Goal: Task Accomplishment & Management: Manage account settings

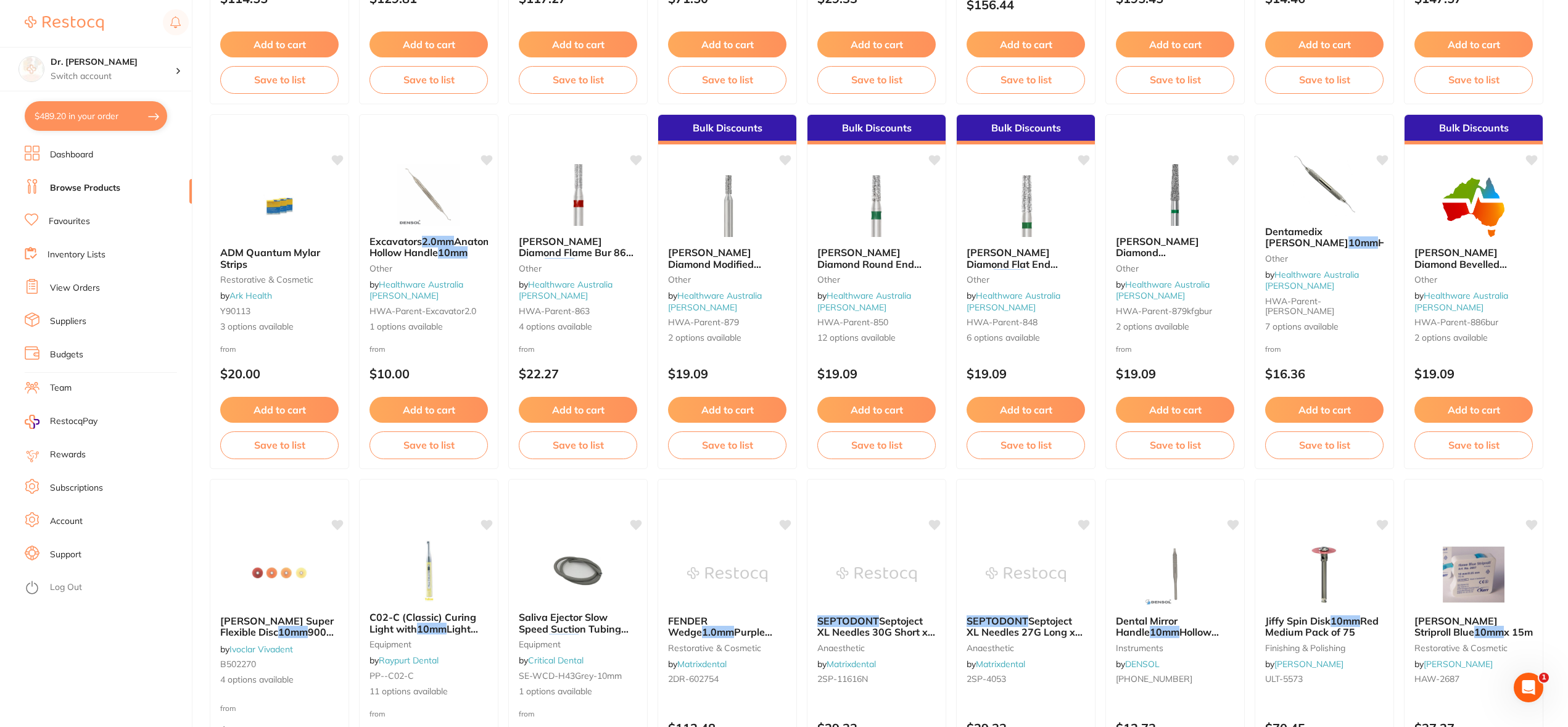
scroll to position [430, 0]
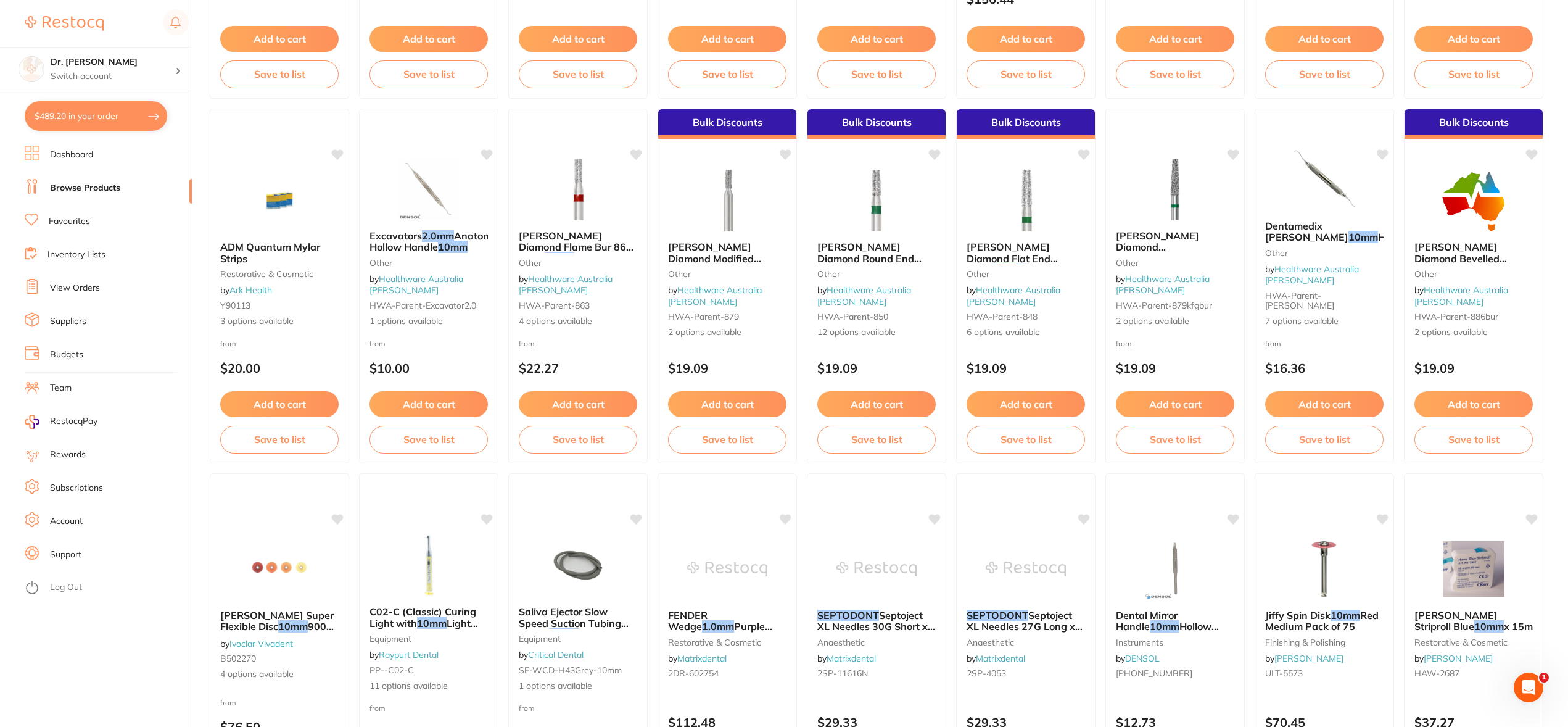
click at [95, 284] on link "View Orders" at bounding box center [75, 288] width 50 height 13
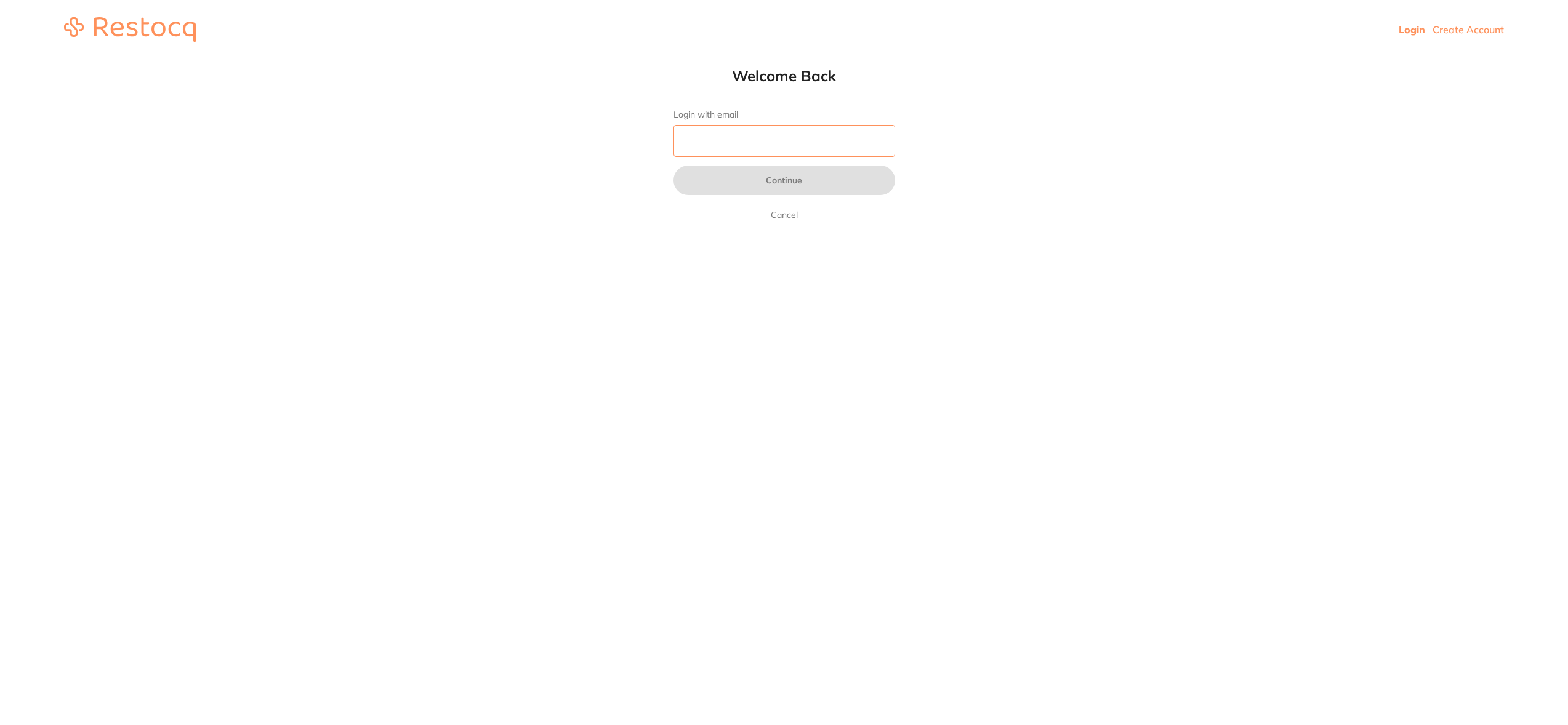
click at [745, 135] on input "Login with email" at bounding box center [784, 141] width 222 height 32
type input "[EMAIL_ADDRESS][DOMAIN_NAME]"
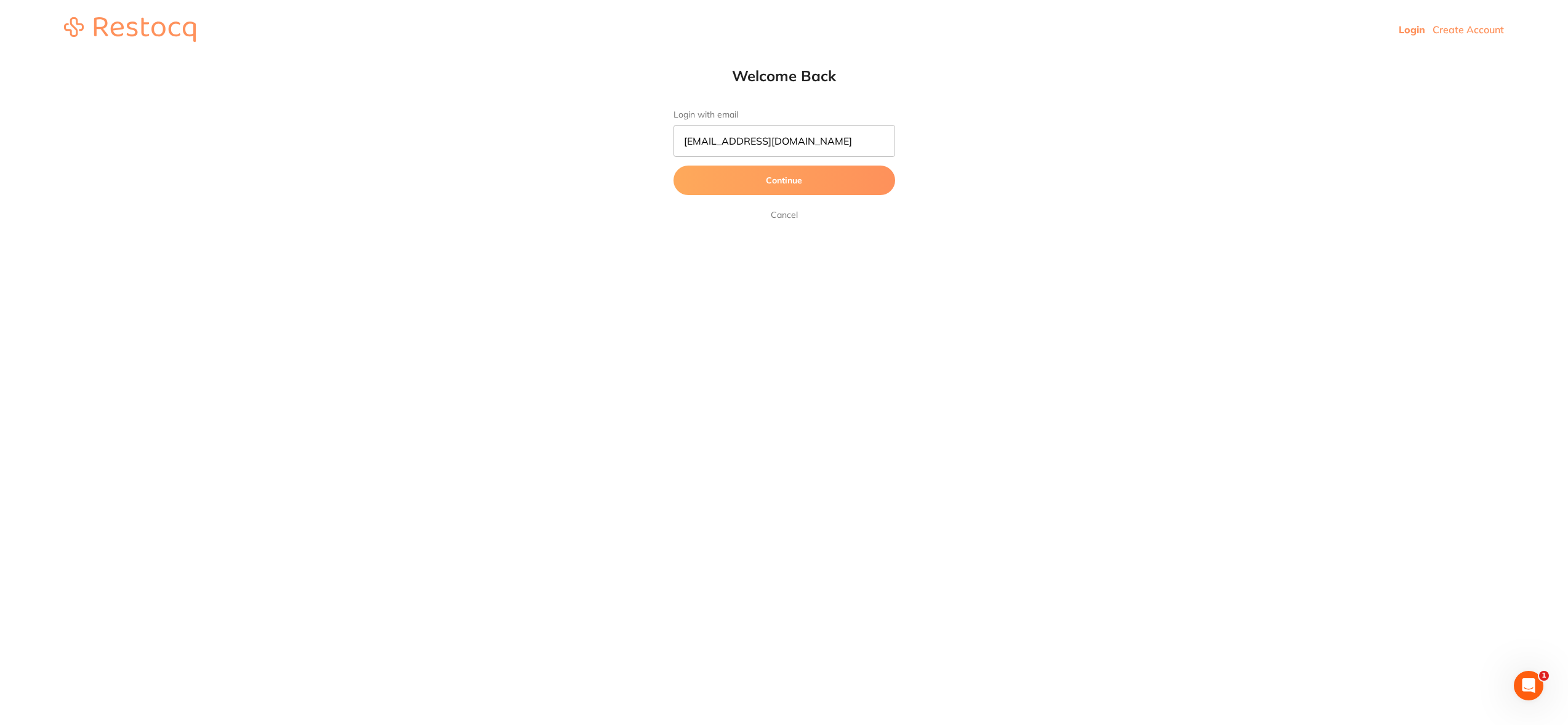
click at [781, 180] on button "Continue" at bounding box center [784, 180] width 222 height 29
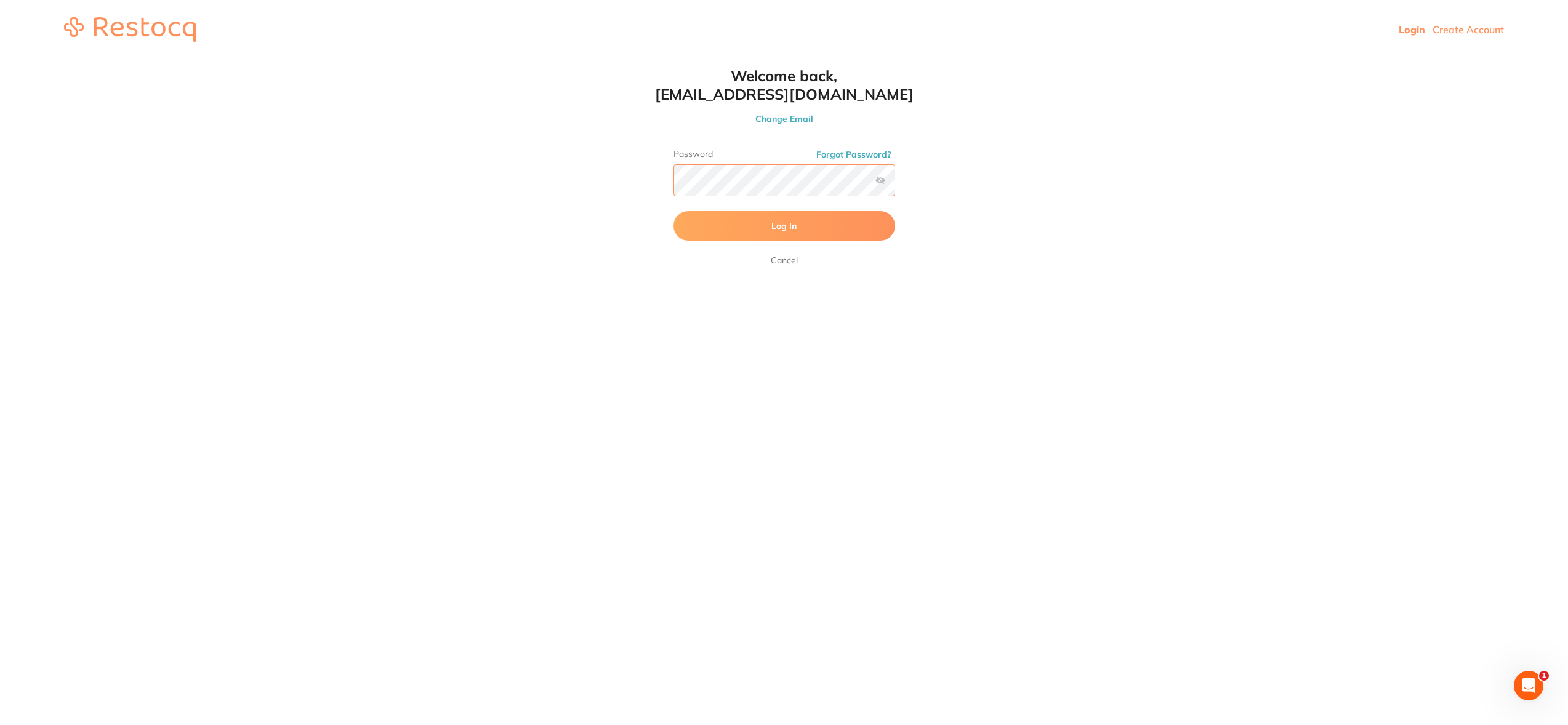
click at [673, 211] on button "Log In" at bounding box center [784, 225] width 222 height 29
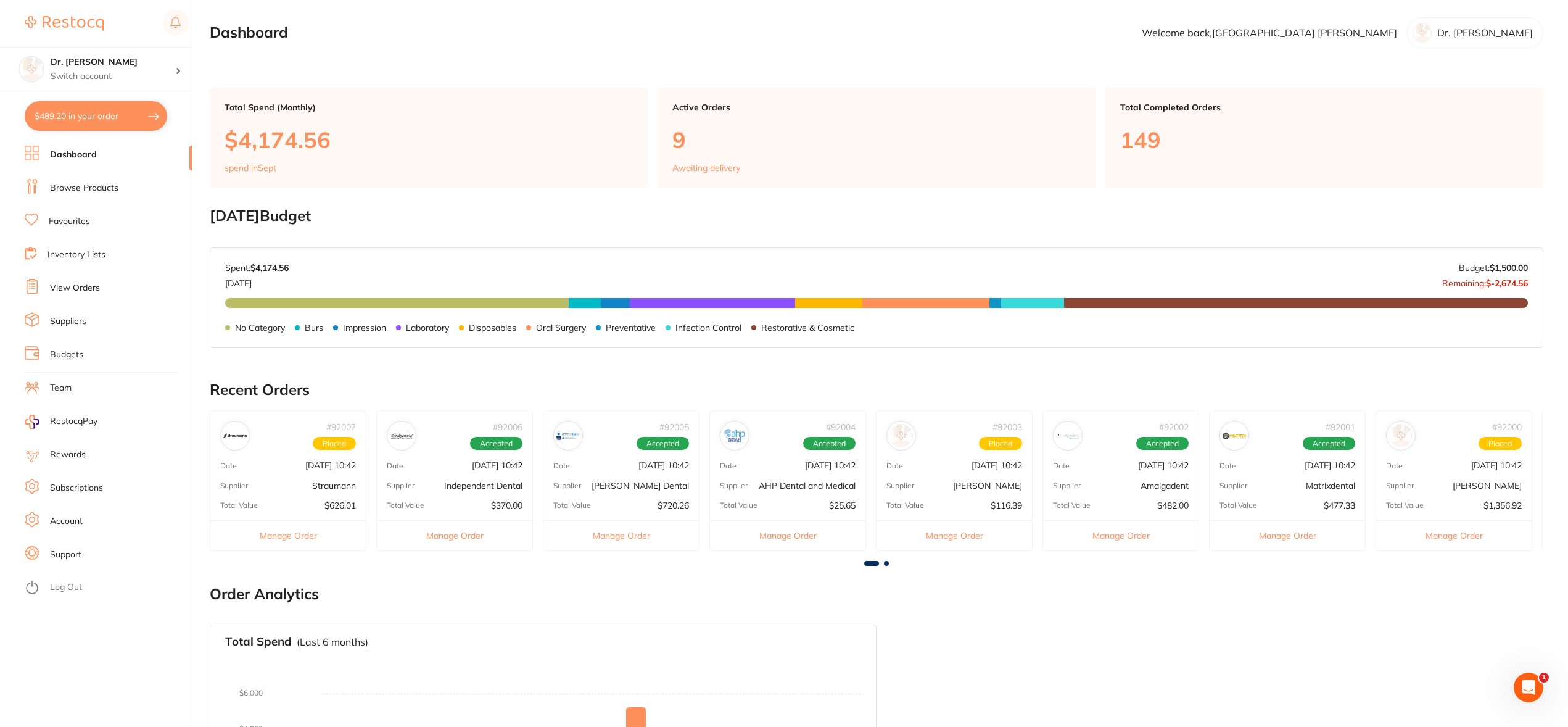
click at [87, 290] on link "View Orders" at bounding box center [75, 288] width 50 height 13
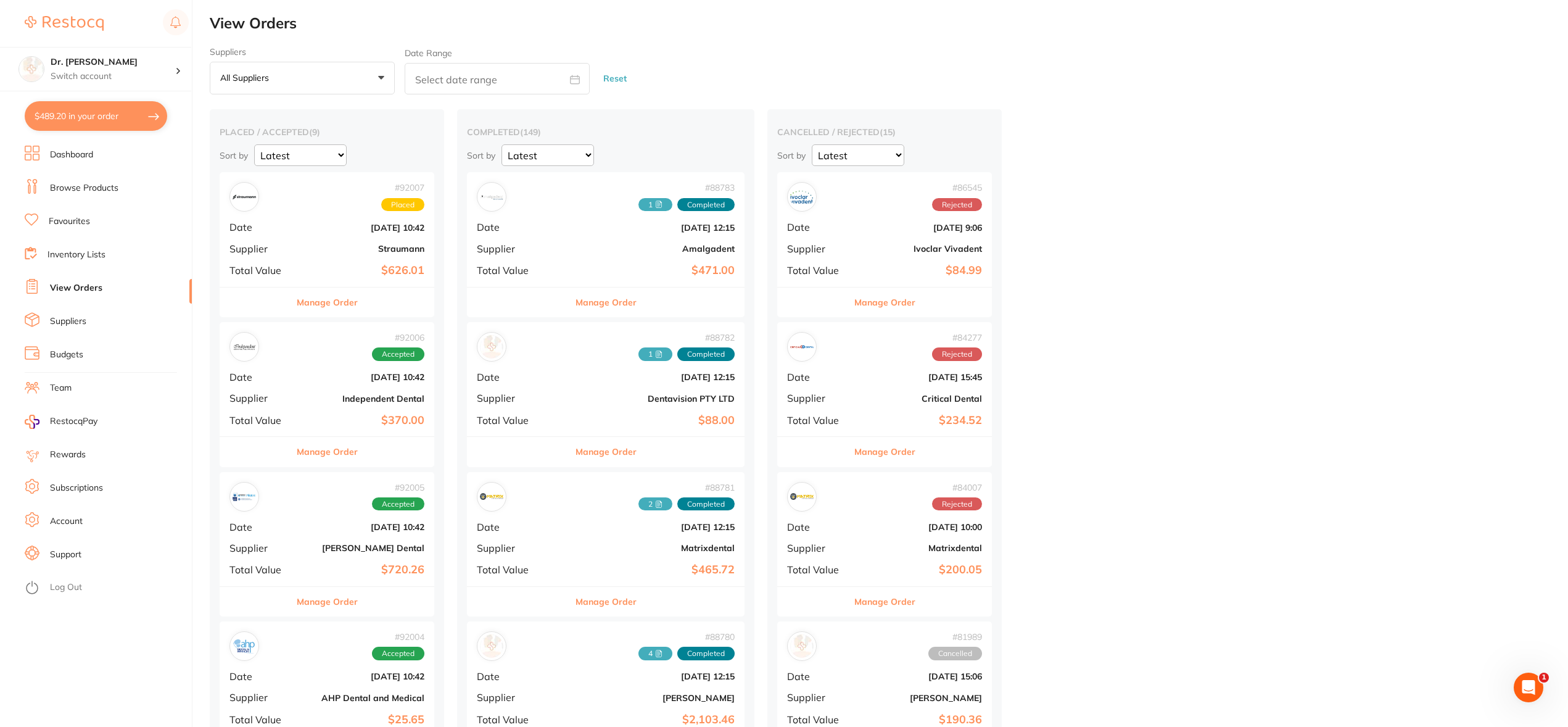
click at [339, 249] on b "Straumann" at bounding box center [363, 249] width 124 height 10
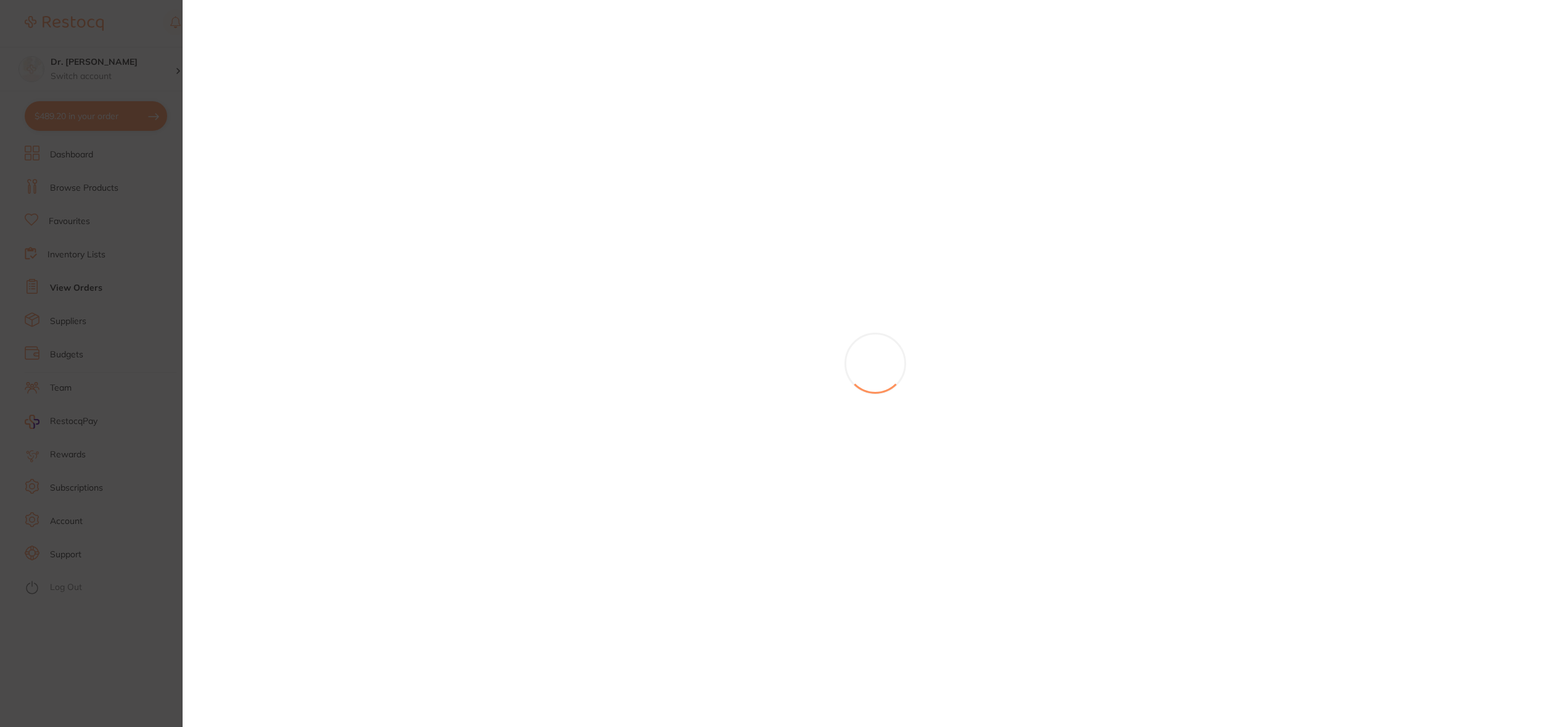
click at [339, 249] on section at bounding box center [784, 364] width 1568 height 727
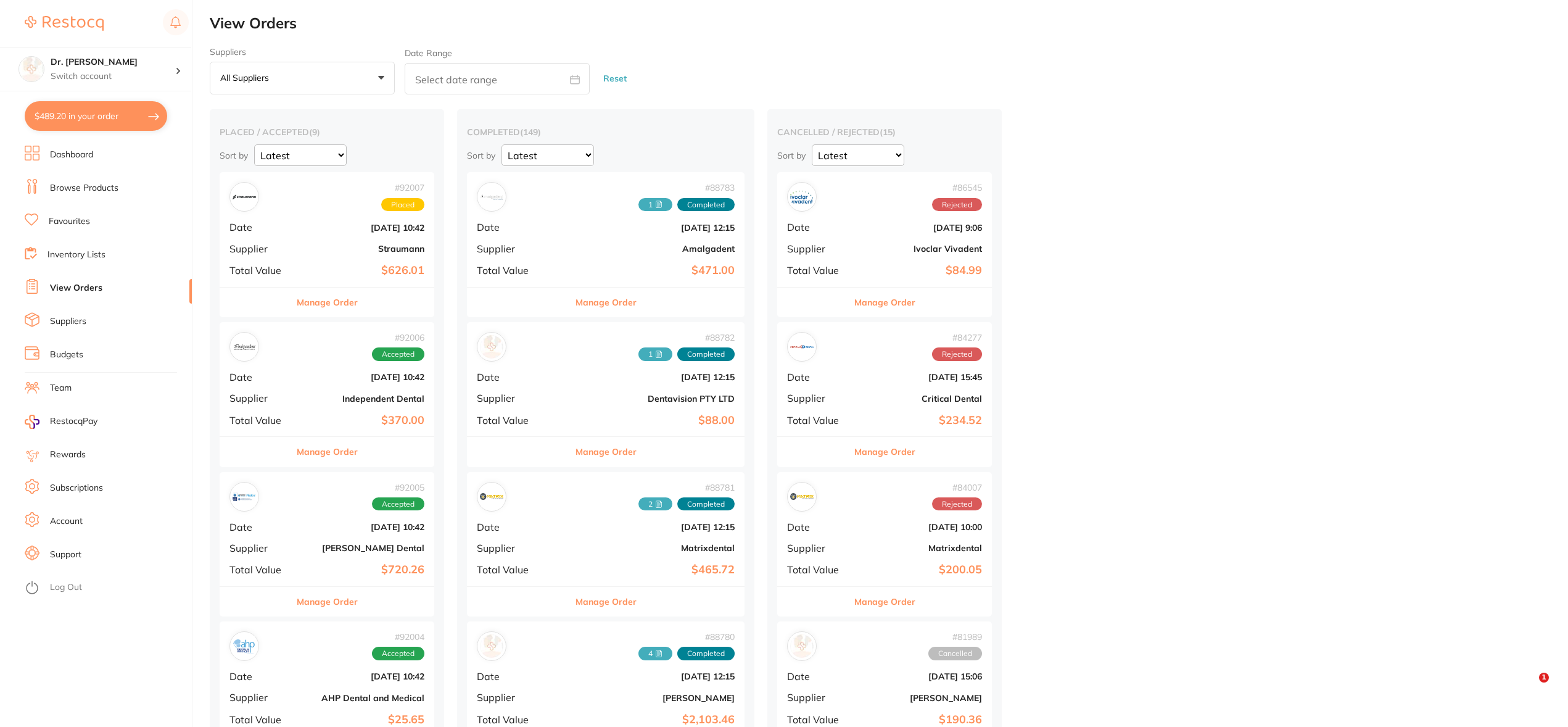
click at [339, 249] on b "Straumann" at bounding box center [363, 249] width 124 height 10
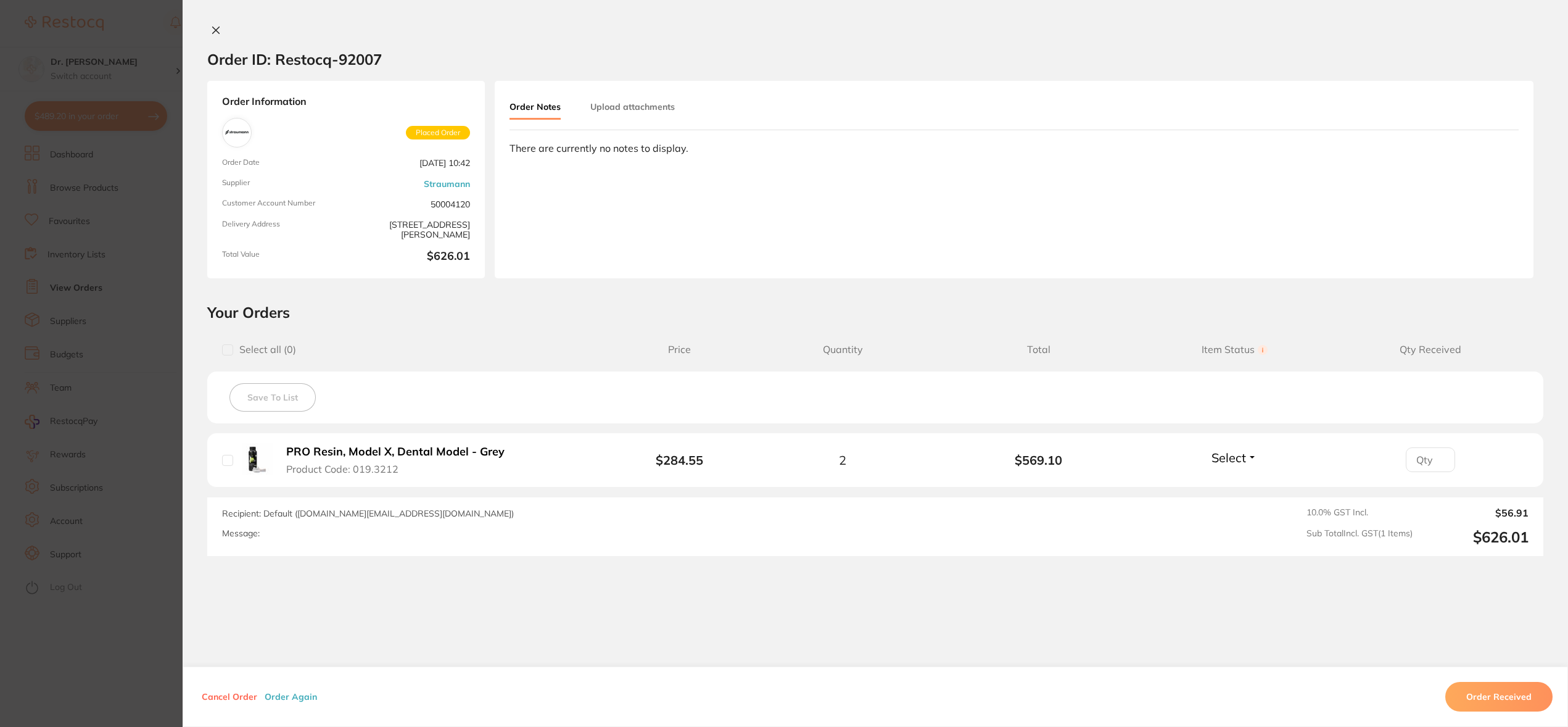
click at [710, 108] on div "Order Notes Upload attachments" at bounding box center [1014, 112] width 1009 height 35
click at [643, 108] on button "Upload attachments" at bounding box center [632, 106] width 85 height 22
click at [598, 208] on p "(Files should not exceed 20 MB each.)" at bounding box center [599, 208] width 159 height 9
click at [1476, 197] on span "Upload" at bounding box center [1469, 198] width 30 height 11
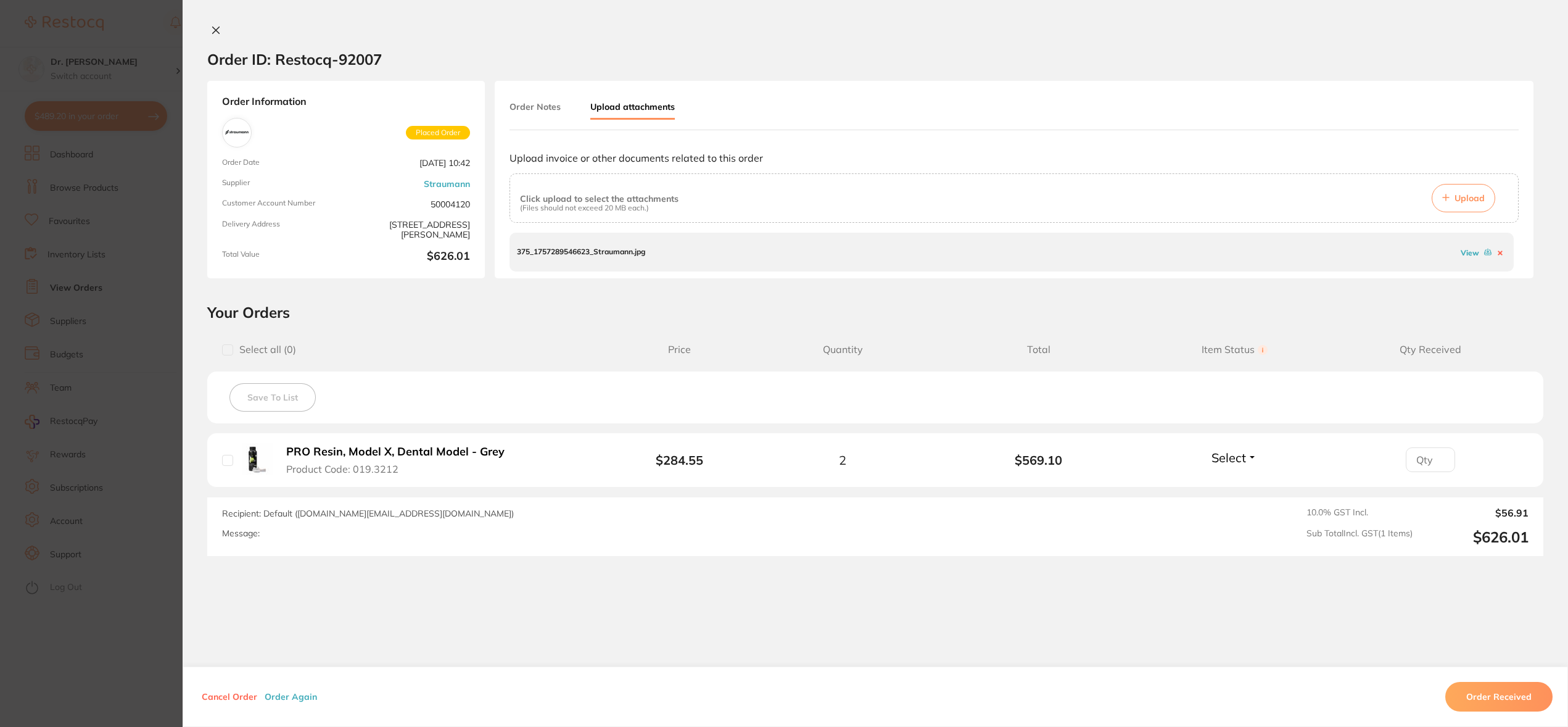
click at [214, 30] on icon at bounding box center [216, 30] width 10 height 10
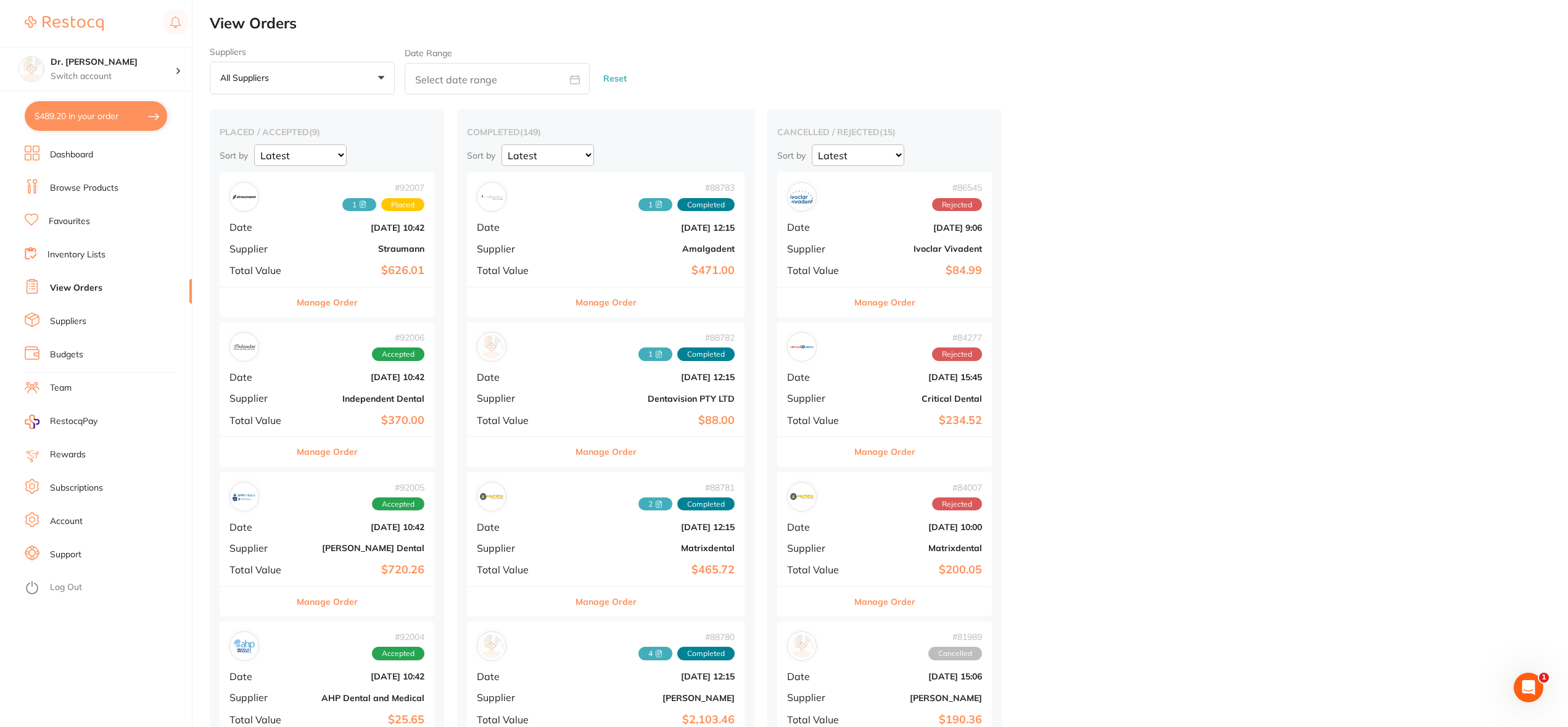
click at [309, 527] on b "Sept 1 2025, 10:42" at bounding box center [363, 527] width 124 height 10
click at [309, 527] on section at bounding box center [784, 364] width 1568 height 727
click at [310, 527] on b "Sept 1 2025, 10:42" at bounding box center [363, 527] width 124 height 10
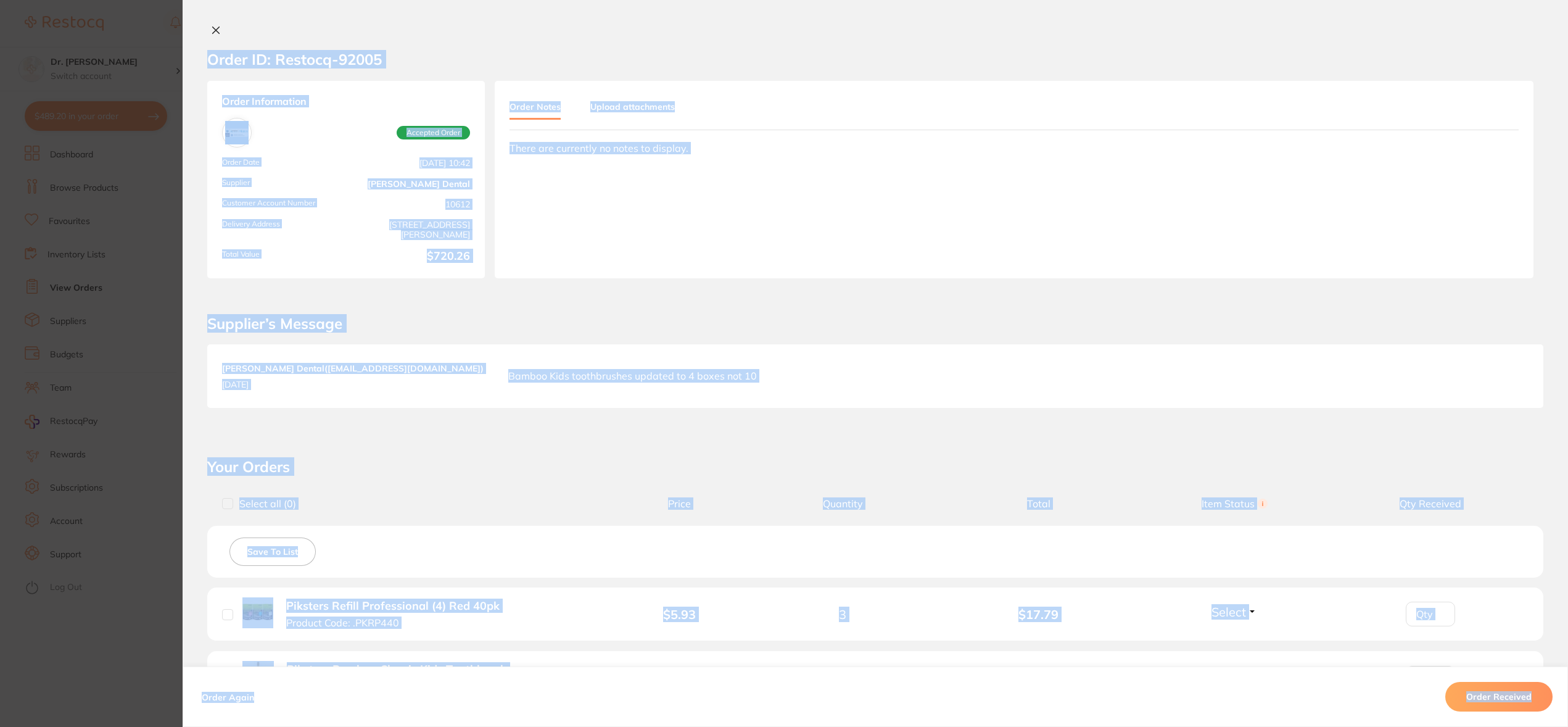
scroll to position [14, 0]
drag, startPoint x: 628, startPoint y: 192, endPoint x: 634, endPoint y: 163, distance: 29.6
click at [628, 192] on div "Order Notes Upload attachments There are currently no notes to display." at bounding box center [1013, 180] width 1038 height 198
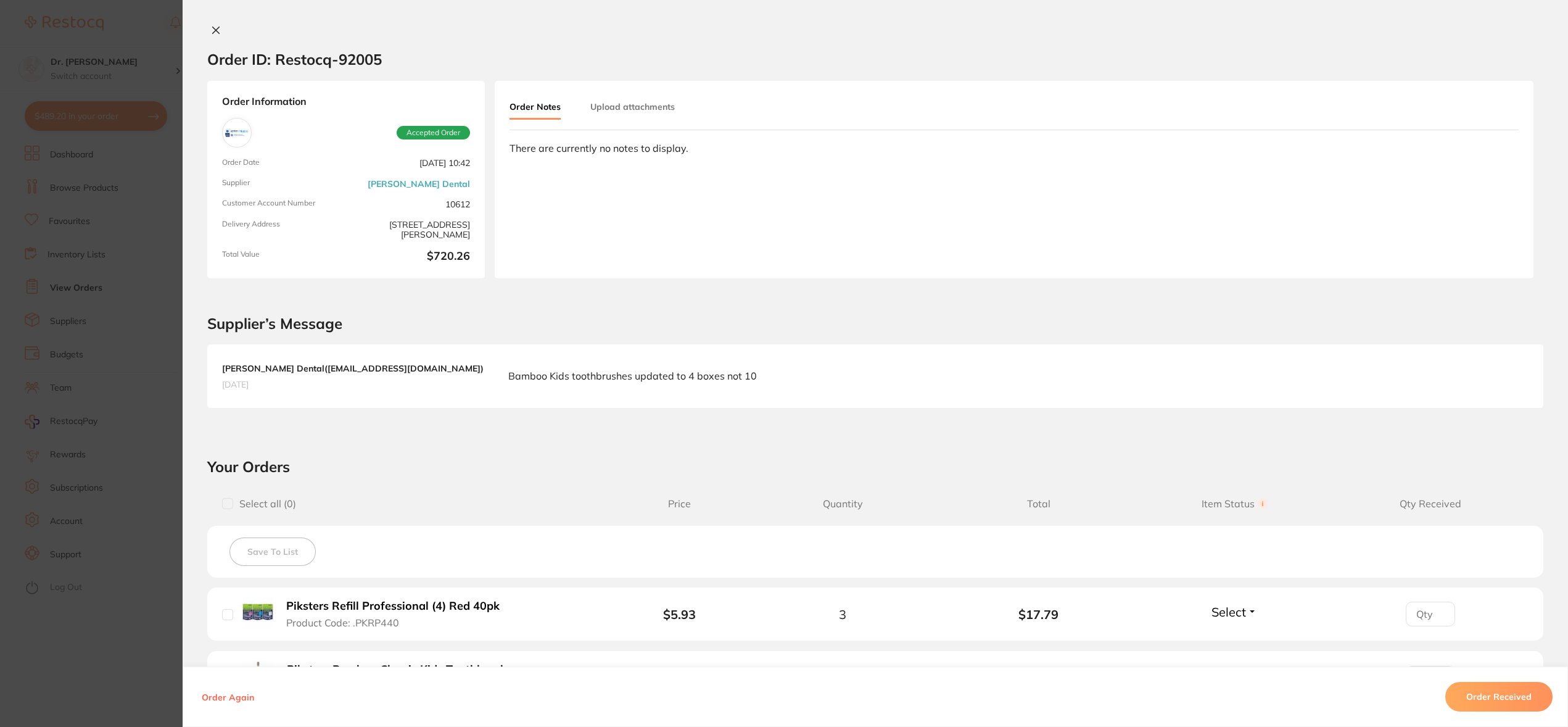
click at [636, 103] on button "Upload attachments" at bounding box center [632, 106] width 85 height 22
drag, startPoint x: 1431, startPoint y: 197, endPoint x: 1474, endPoint y: 190, distance: 43.6
click at [1438, 195] on button "Upload" at bounding box center [1463, 198] width 63 height 28
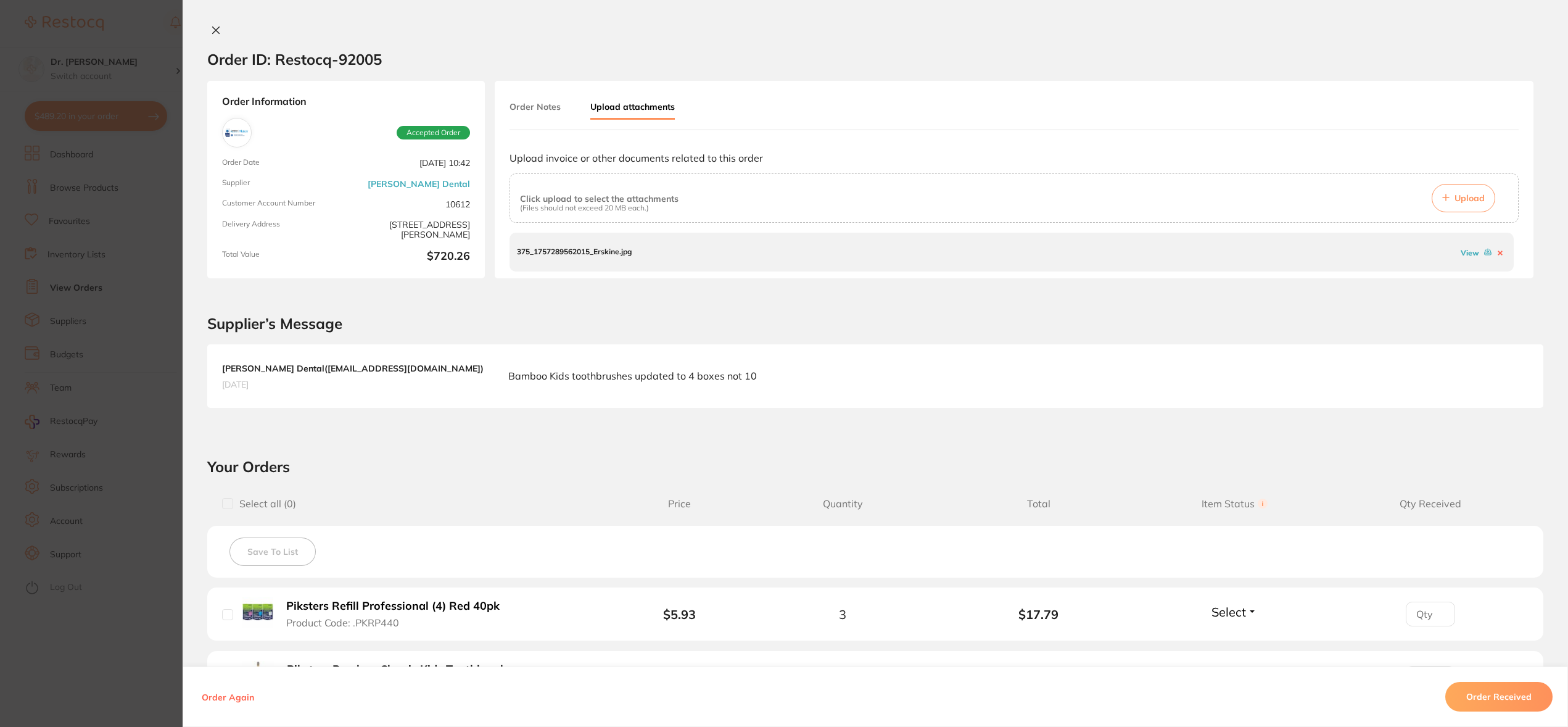
click at [1481, 706] on button "Order Received" at bounding box center [1498, 696] width 107 height 30
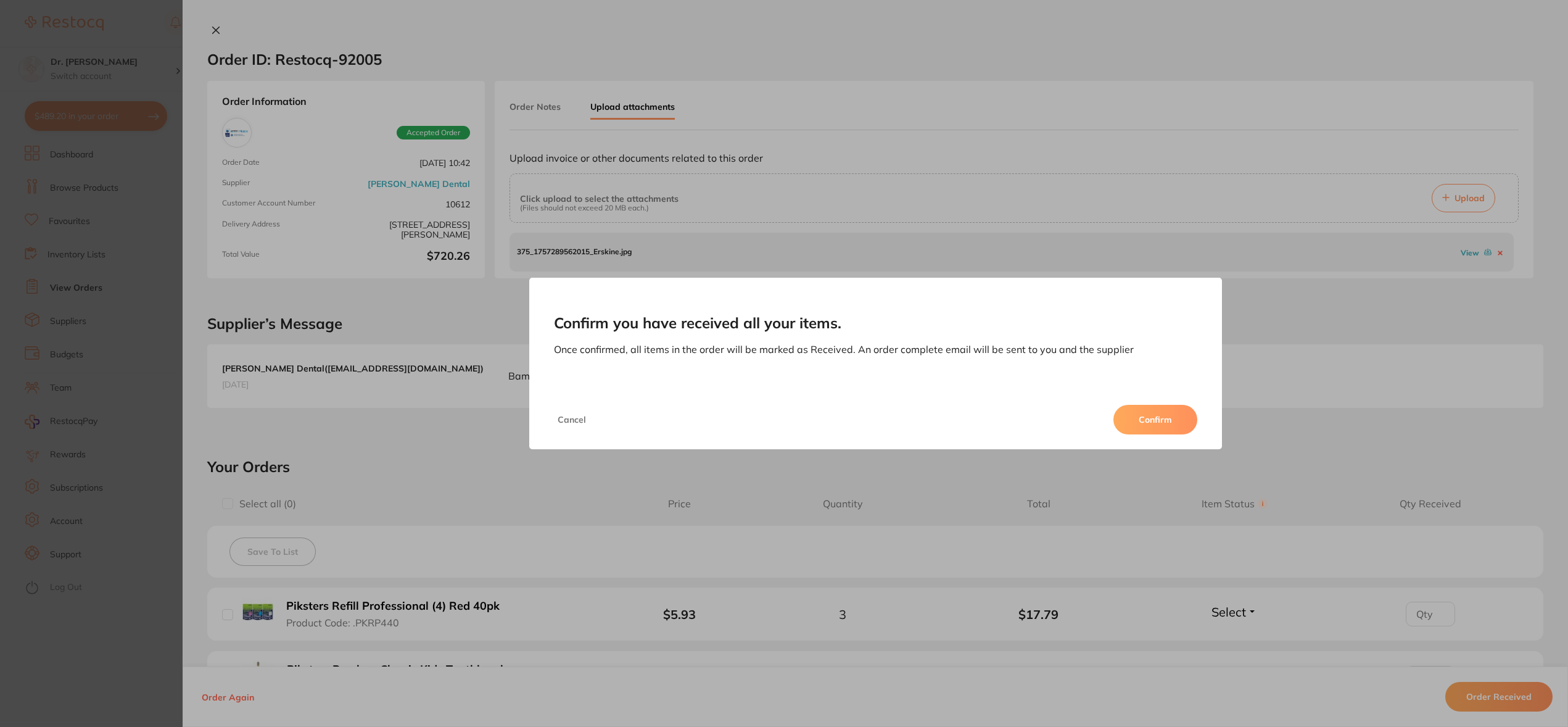
click at [1161, 427] on button "Confirm" at bounding box center [1155, 419] width 84 height 30
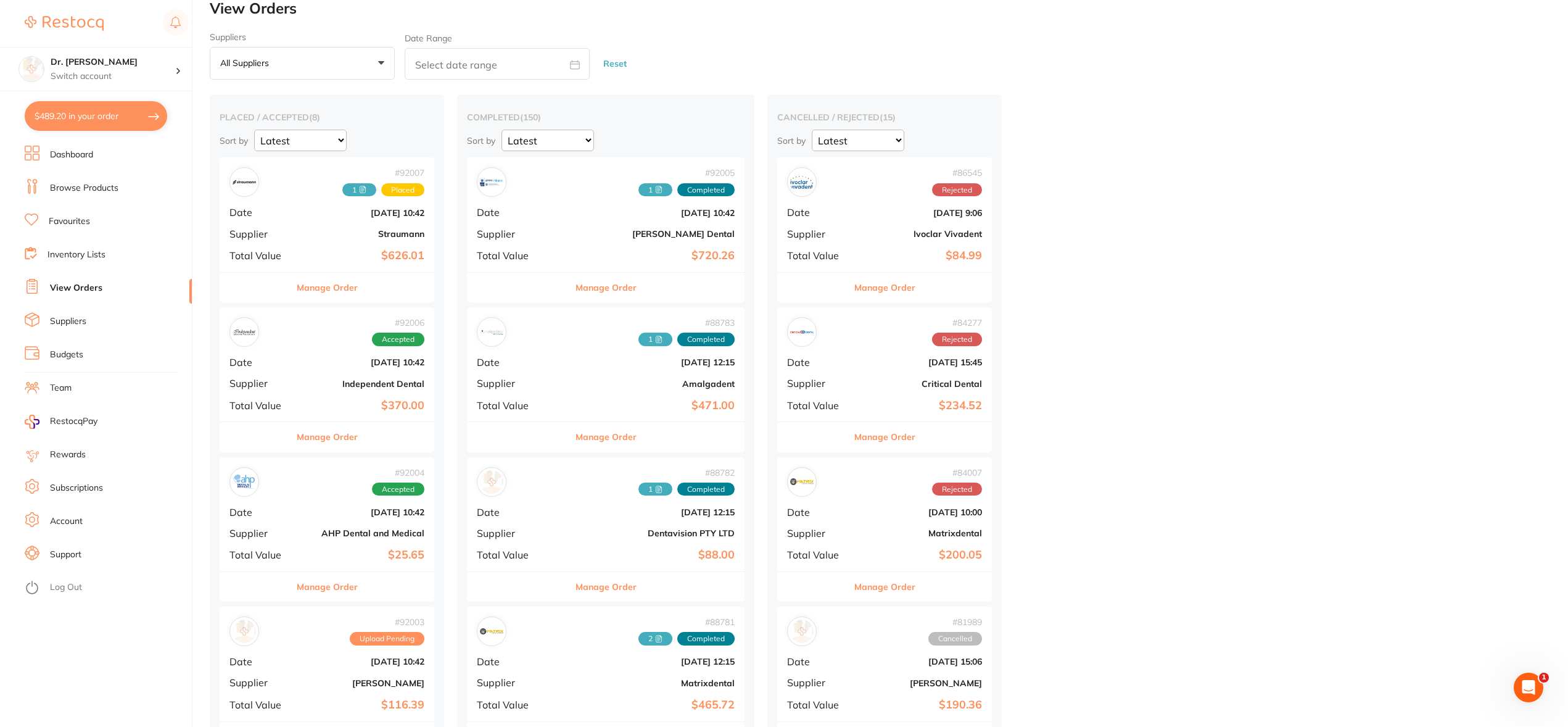
click at [301, 538] on div "# 92004 Accepted Date Sept 1 2025, 10:42 Supplier AHP Dental and Medical Total …" at bounding box center [327, 514] width 215 height 114
click at [301, 538] on section at bounding box center [784, 364] width 1568 height 727
click at [301, 538] on div "# 92004 Accepted Date Sept 1 2025, 10:42 Supplier AHP Dental and Medical Total …" at bounding box center [327, 514] width 215 height 114
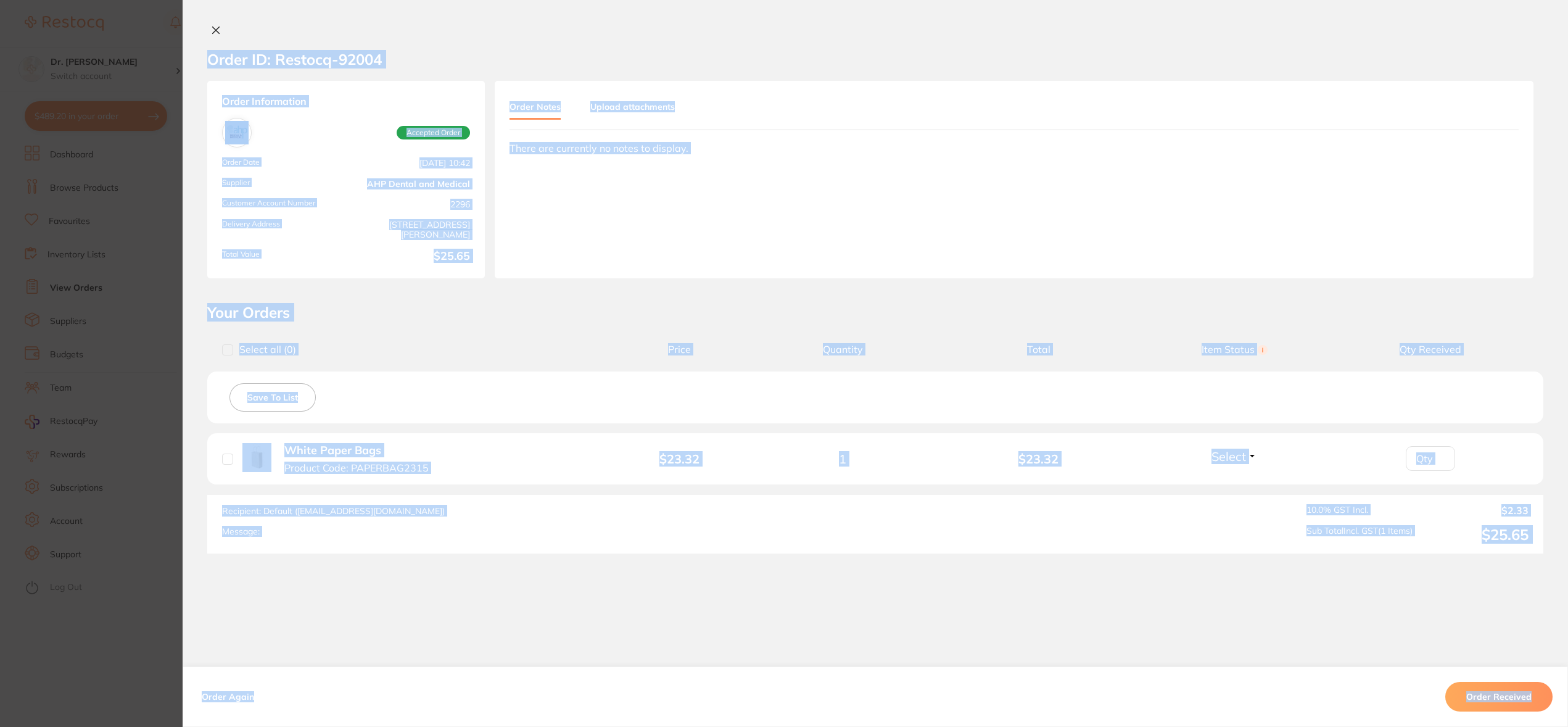
drag, startPoint x: 650, startPoint y: 198, endPoint x: 644, endPoint y: 136, distance: 62.3
click at [650, 197] on div "Order Notes Upload attachments There are currently no notes to display." at bounding box center [1013, 180] width 1038 height 198
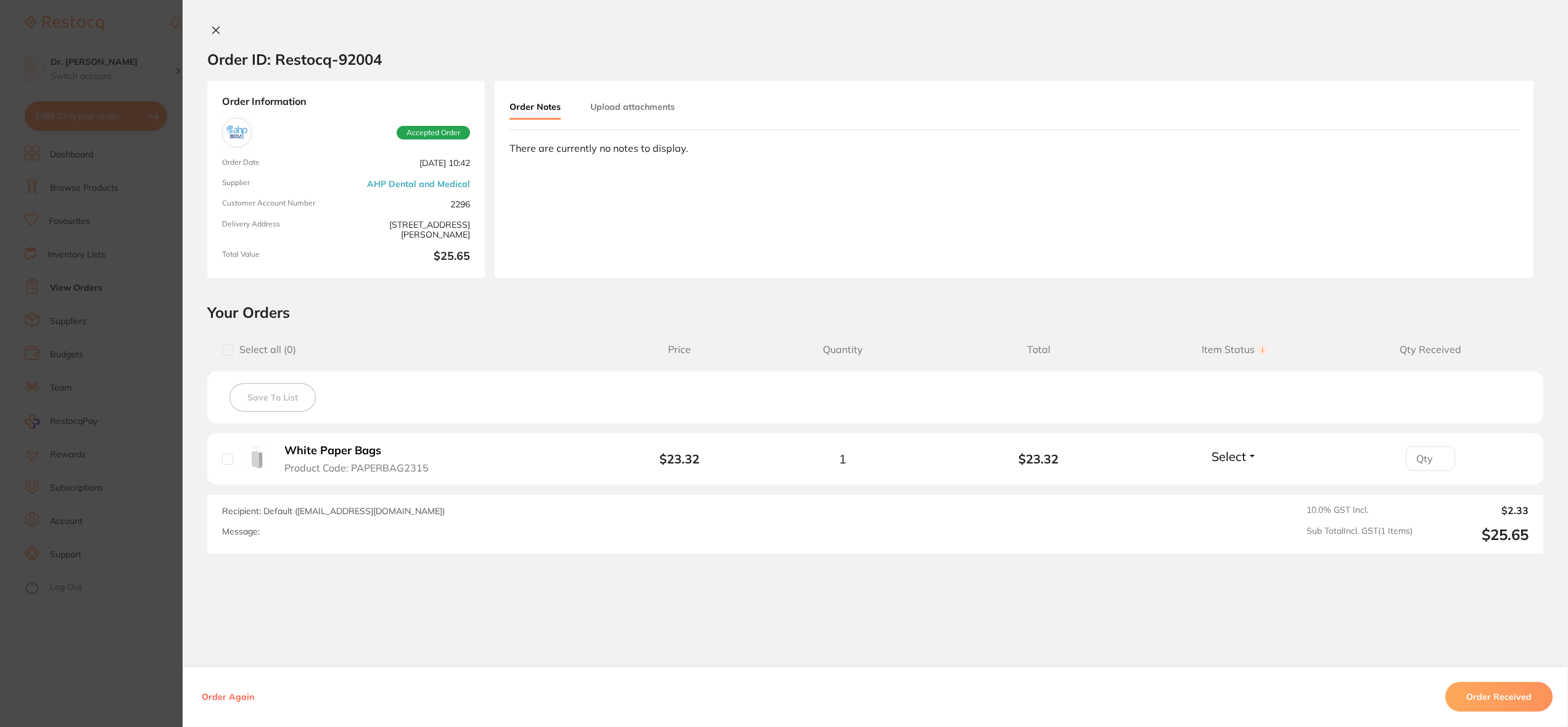
click at [636, 102] on button "Upload attachments" at bounding box center [632, 106] width 85 height 22
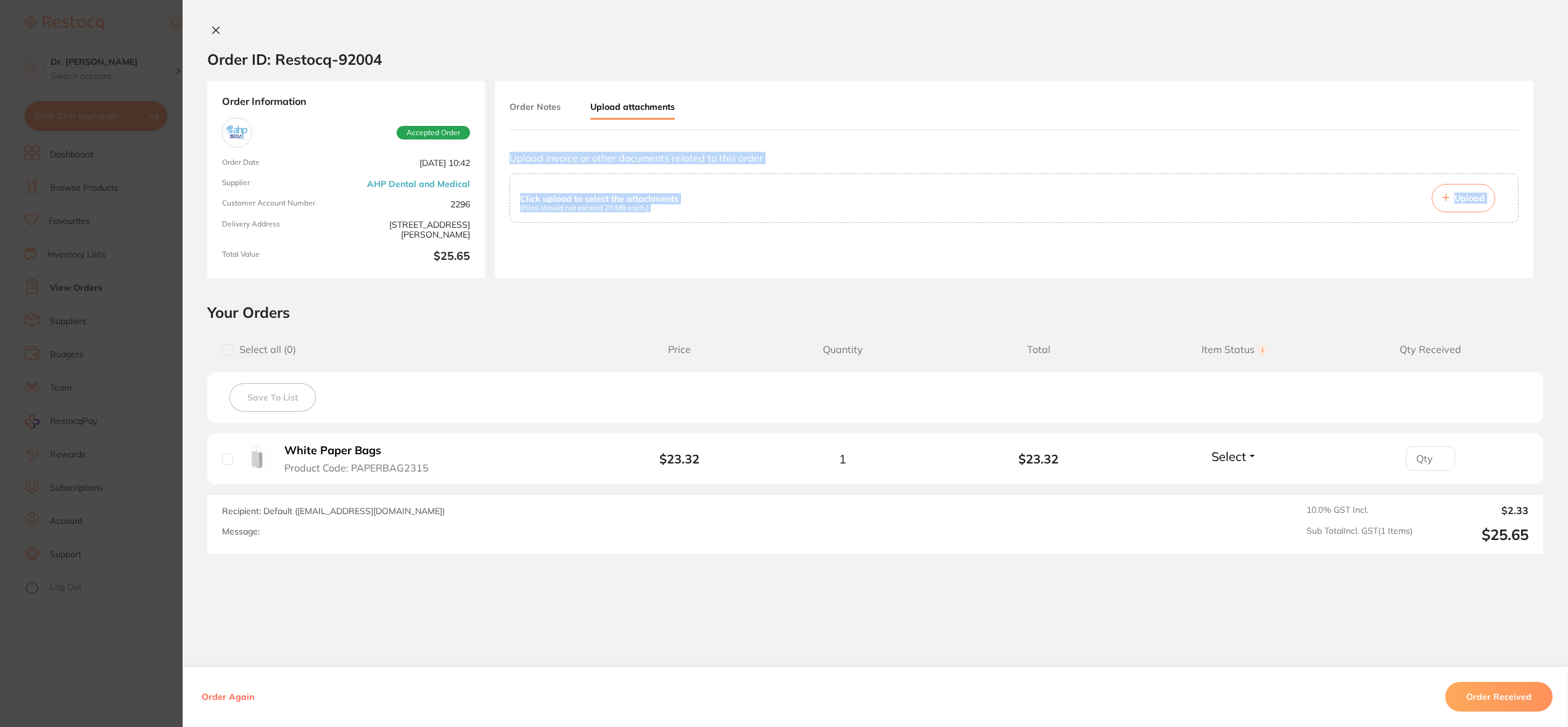
click at [1471, 195] on span "Upload" at bounding box center [1469, 198] width 30 height 11
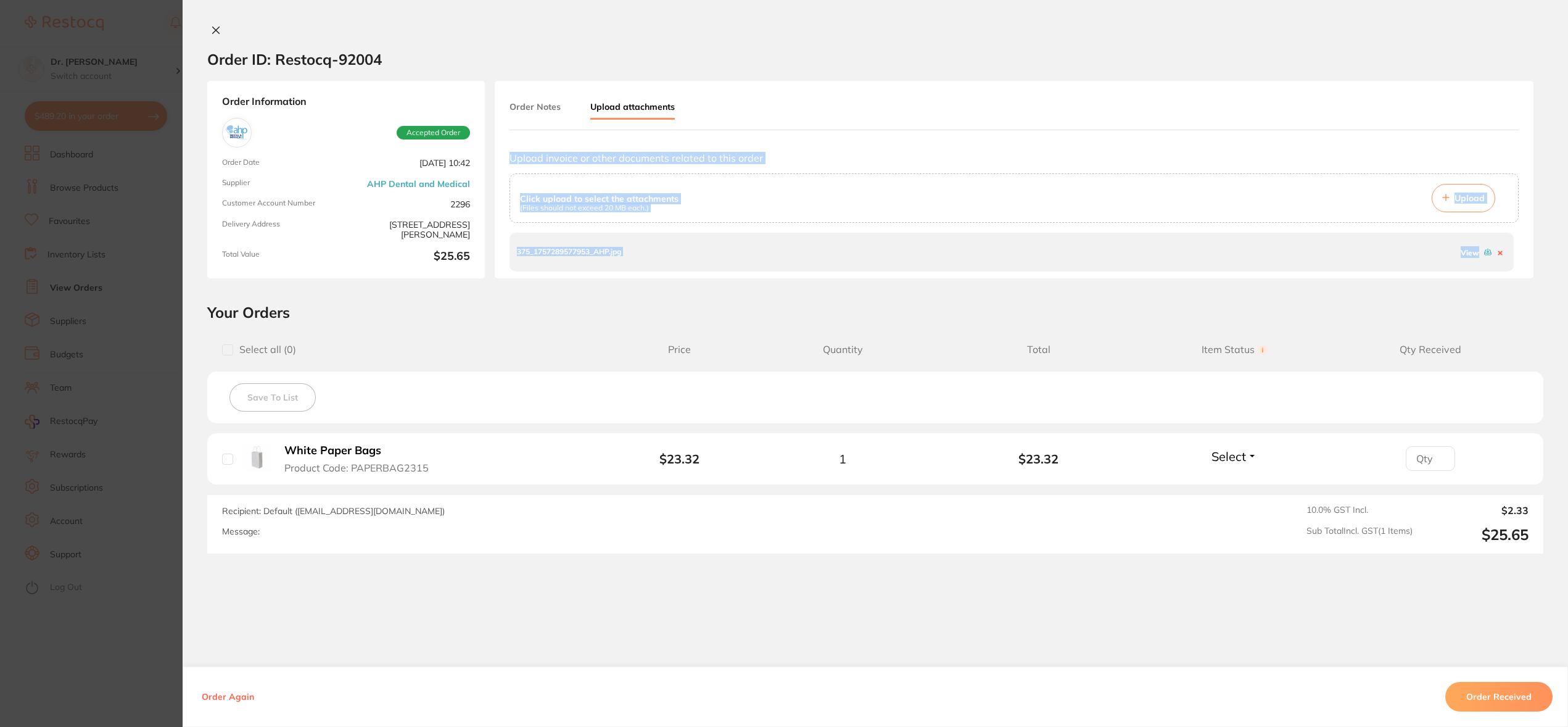
click at [1464, 703] on button "Order Received" at bounding box center [1498, 696] width 107 height 30
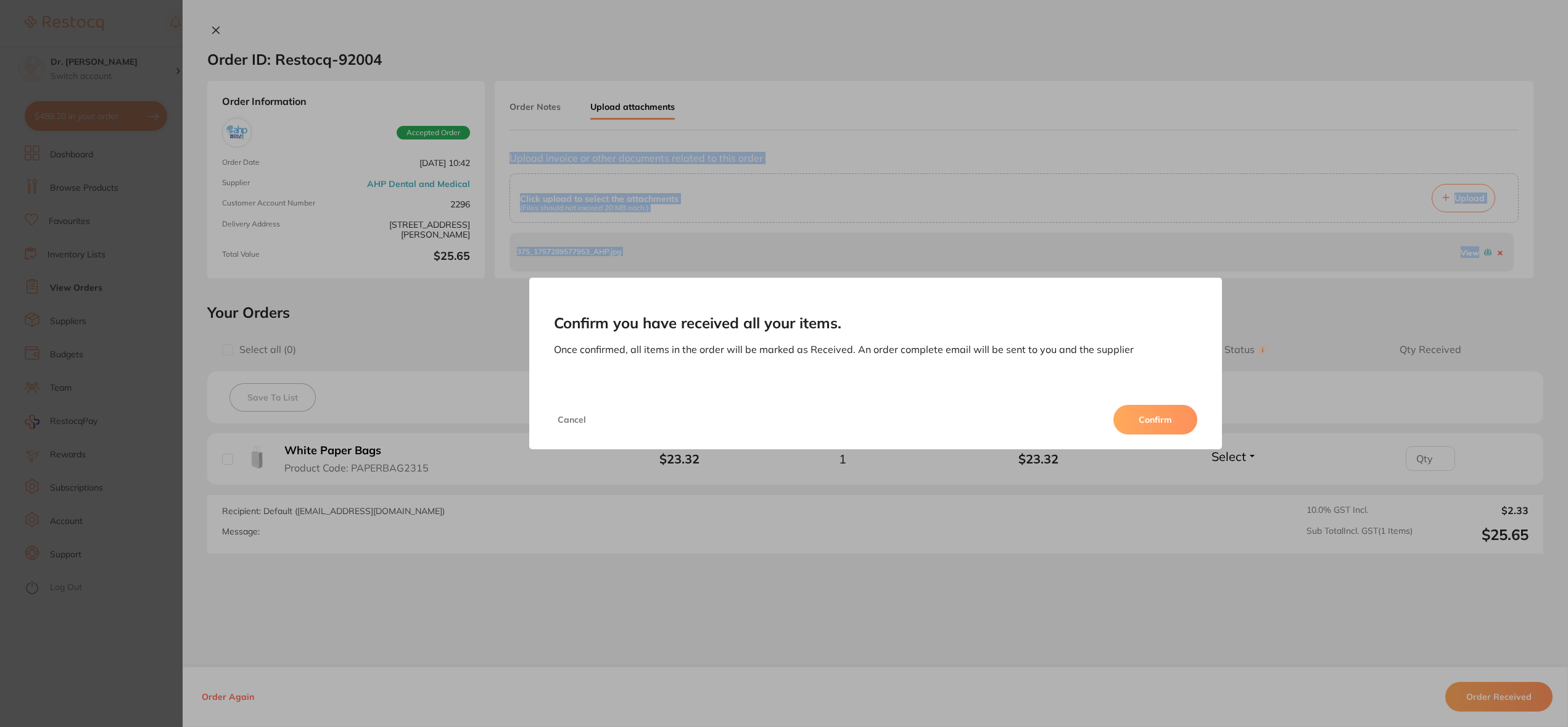
click at [1153, 412] on button "Confirm" at bounding box center [1155, 419] width 84 height 30
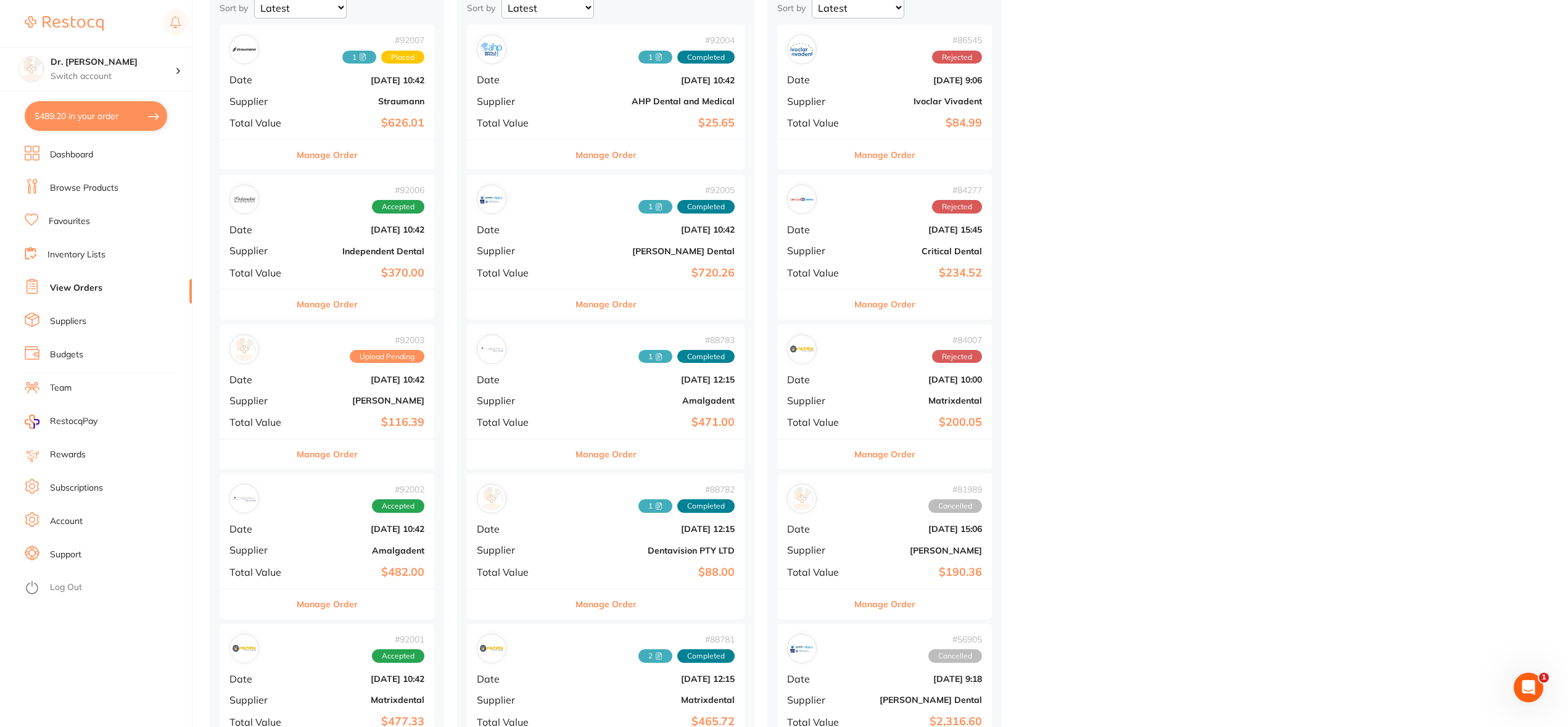
scroll to position [148, 0]
click at [289, 235] on div "# 92006 Accepted Date Sept 1 2025, 10:42 Supplier Independent Dental Total Valu…" at bounding box center [327, 231] width 215 height 114
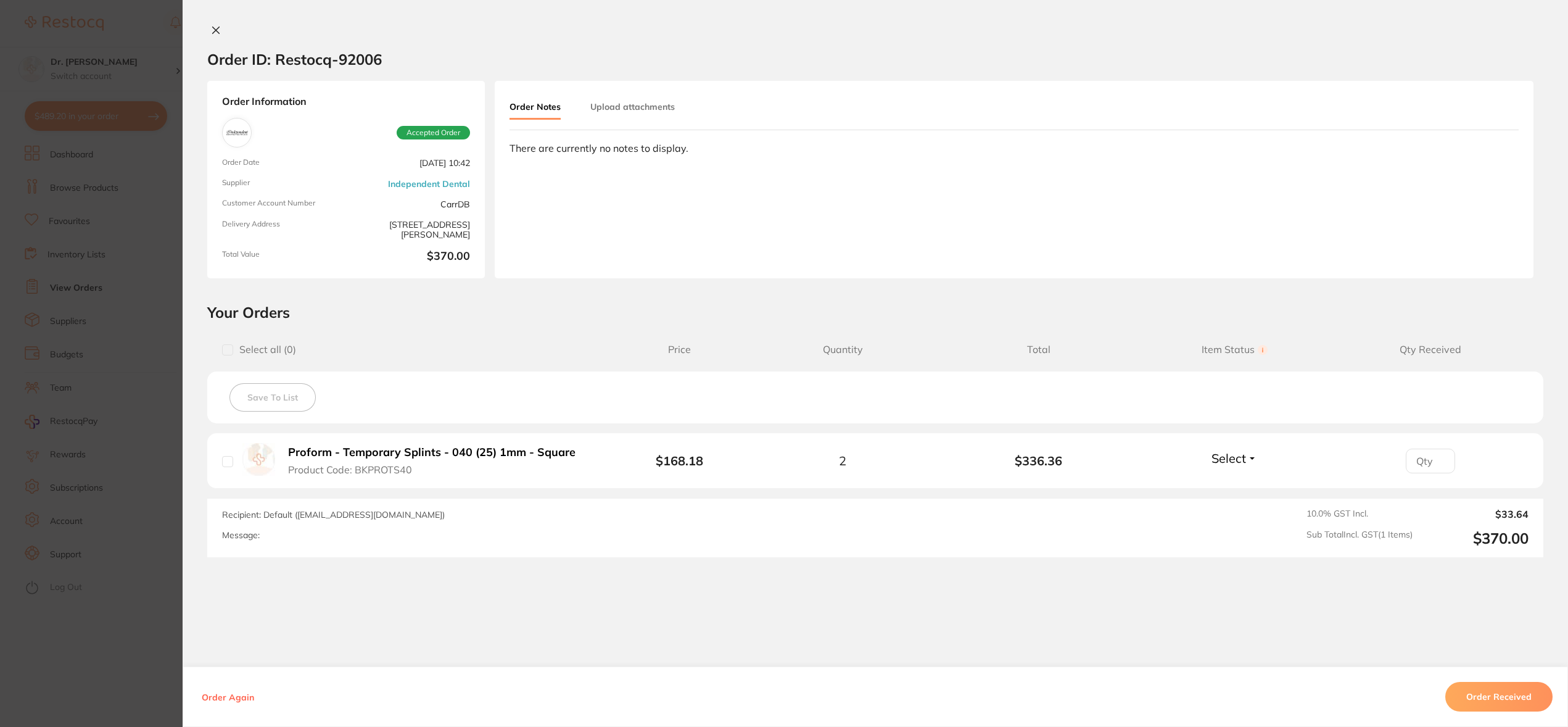
click at [604, 109] on button "Upload attachments" at bounding box center [632, 106] width 85 height 22
click at [1472, 200] on span "Upload" at bounding box center [1469, 198] width 30 height 11
click at [213, 28] on icon at bounding box center [216, 30] width 10 height 10
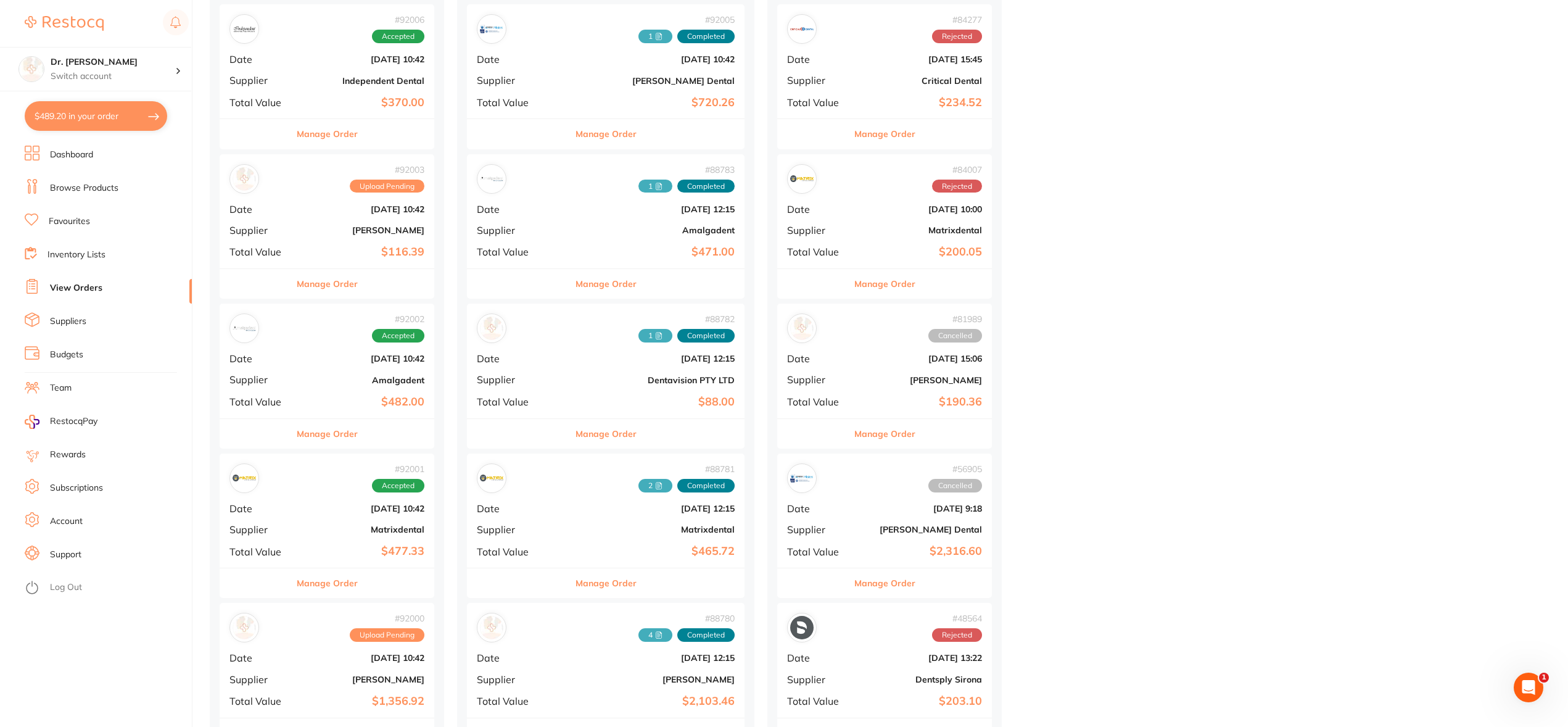
scroll to position [321, 0]
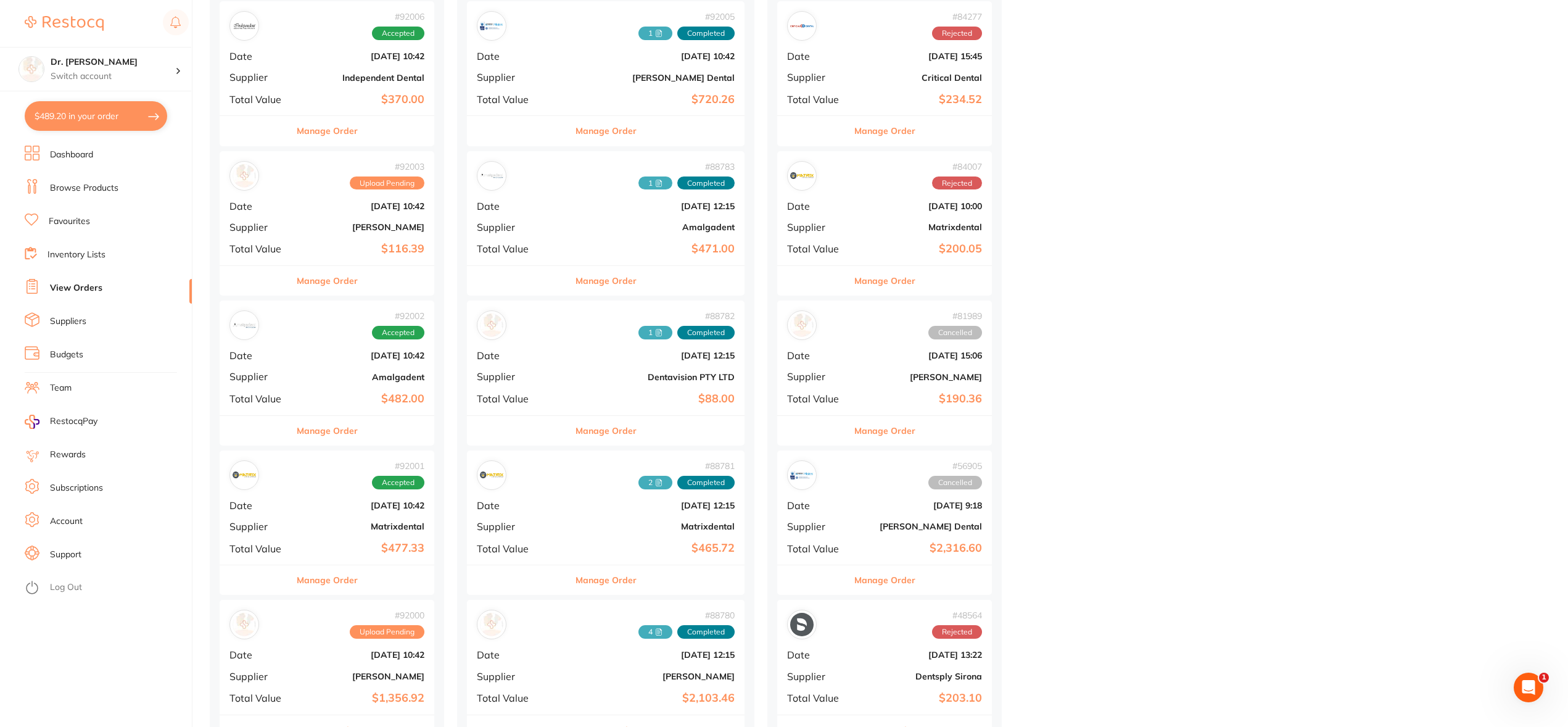
click at [351, 490] on div "# 92001 Accepted Date Sept 1 2025, 10:42 Supplier Matrixdental Total Value $477…" at bounding box center [327, 508] width 215 height 114
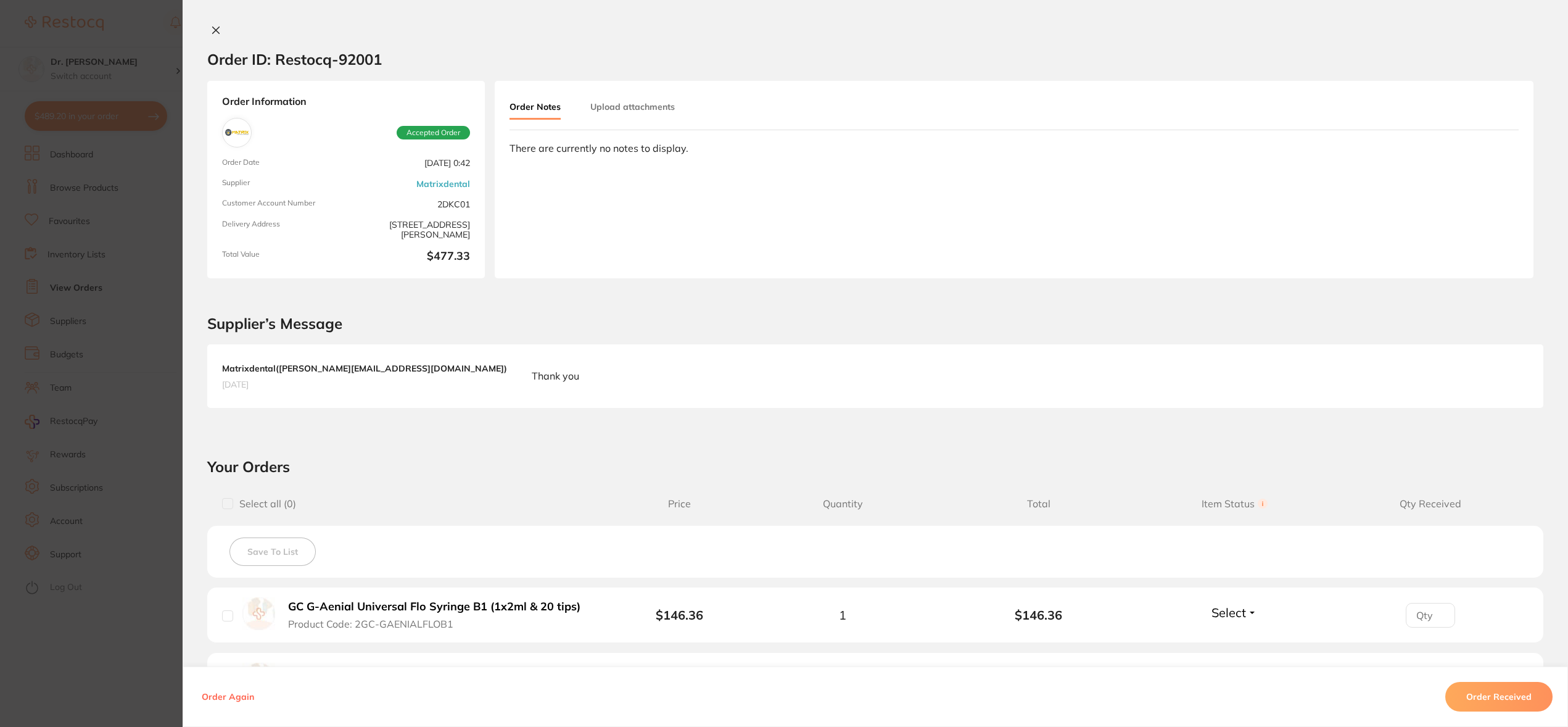
click at [641, 107] on button "Upload attachments" at bounding box center [632, 106] width 85 height 22
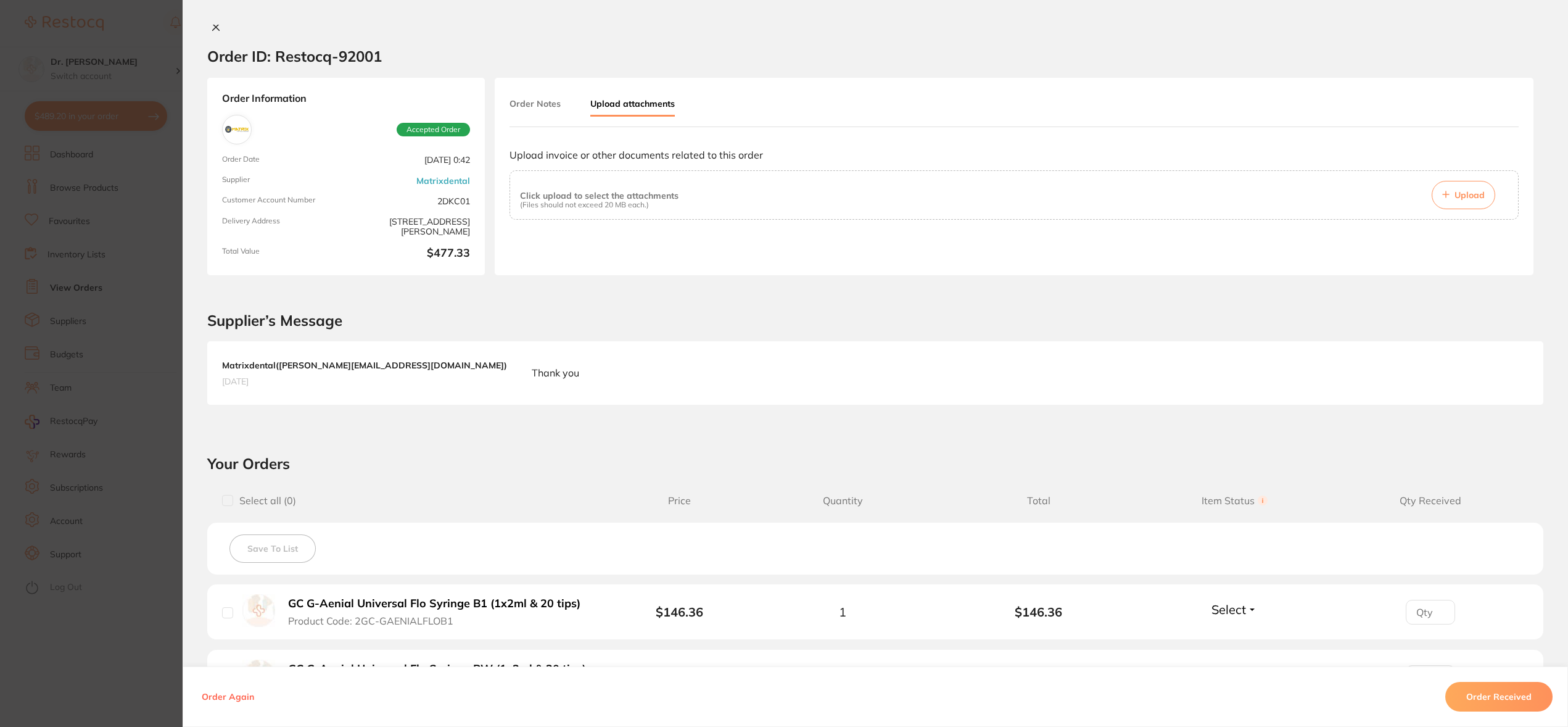
click at [1466, 200] on button "Upload" at bounding box center [1463, 195] width 63 height 28
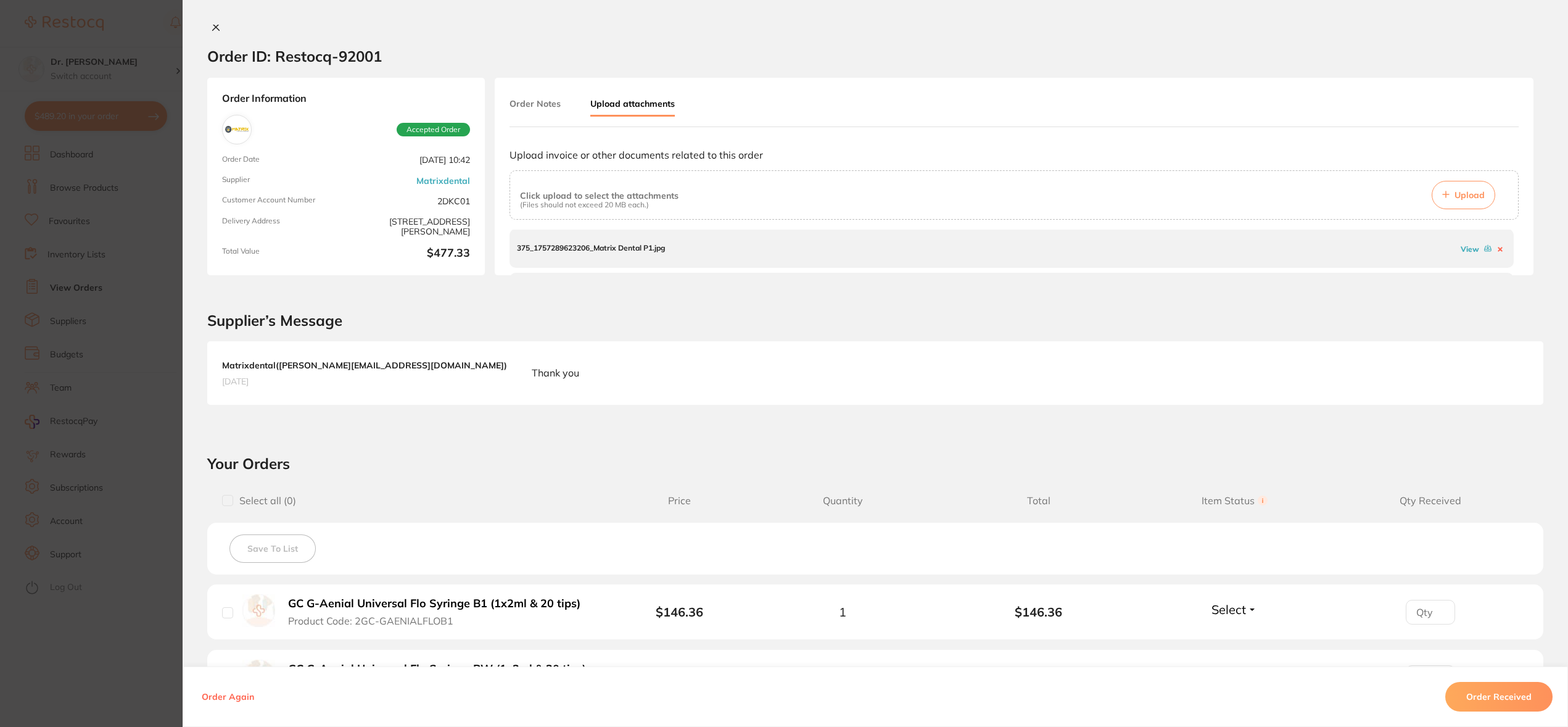
scroll to position [0, 0]
click at [1461, 247] on link "View" at bounding box center [1469, 249] width 18 height 9
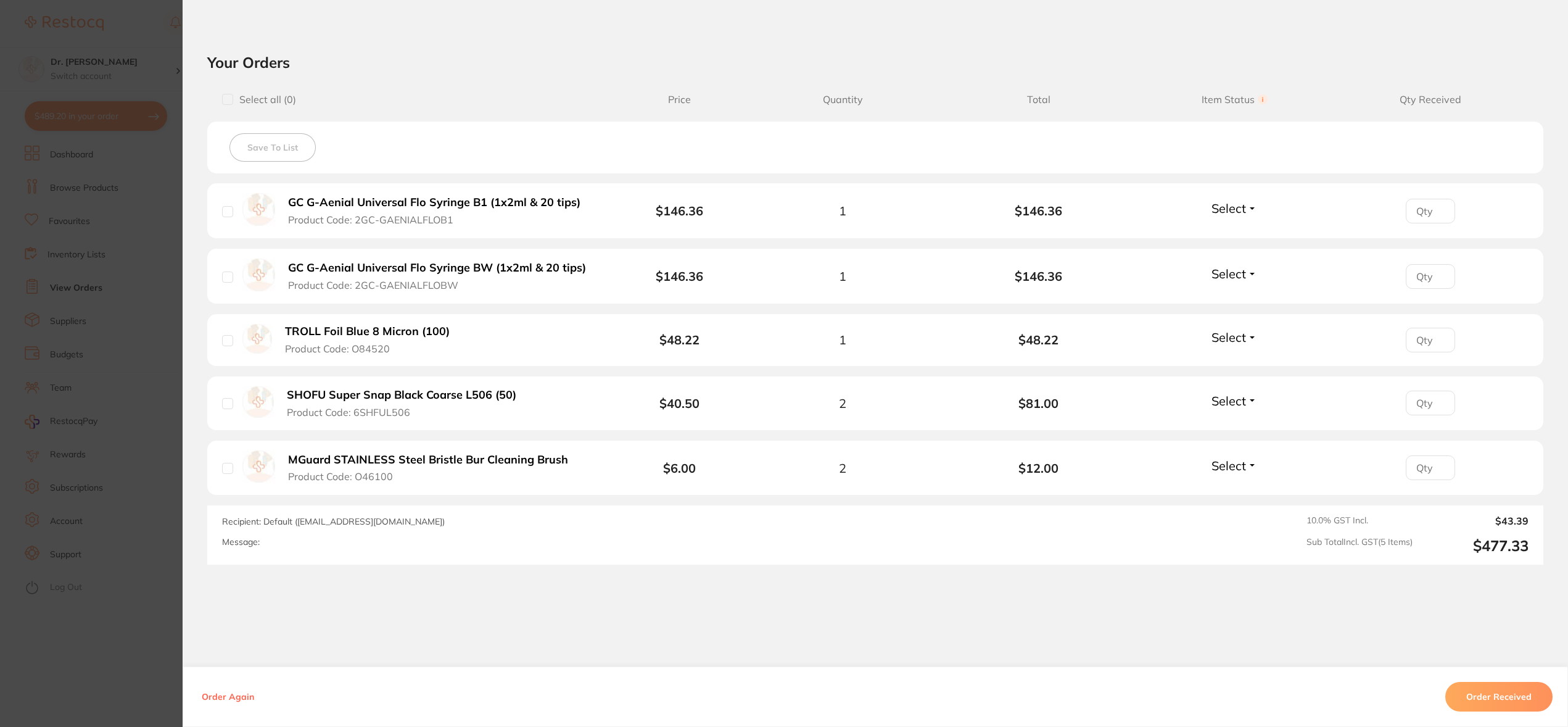
scroll to position [412, 0]
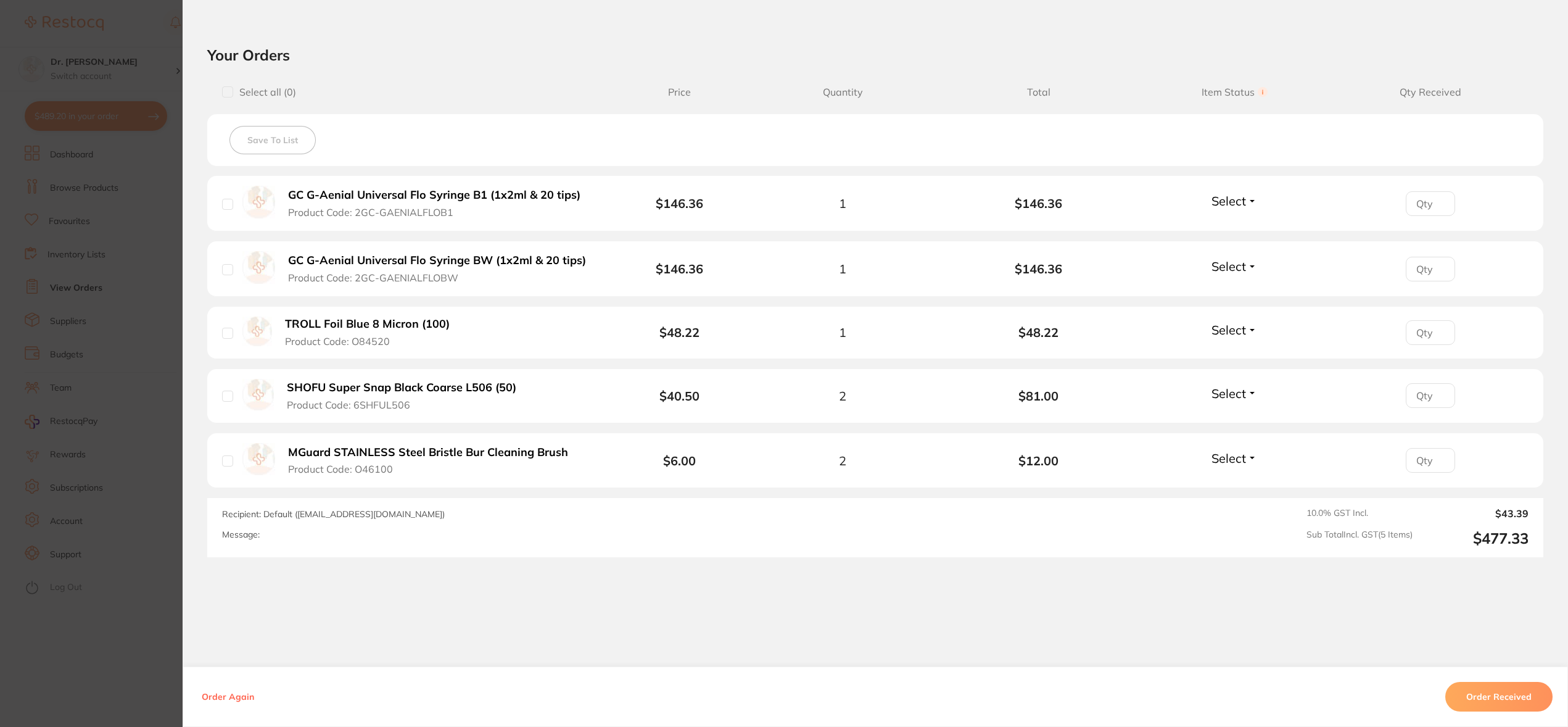
click at [1483, 701] on button "Order Received" at bounding box center [1498, 696] width 107 height 30
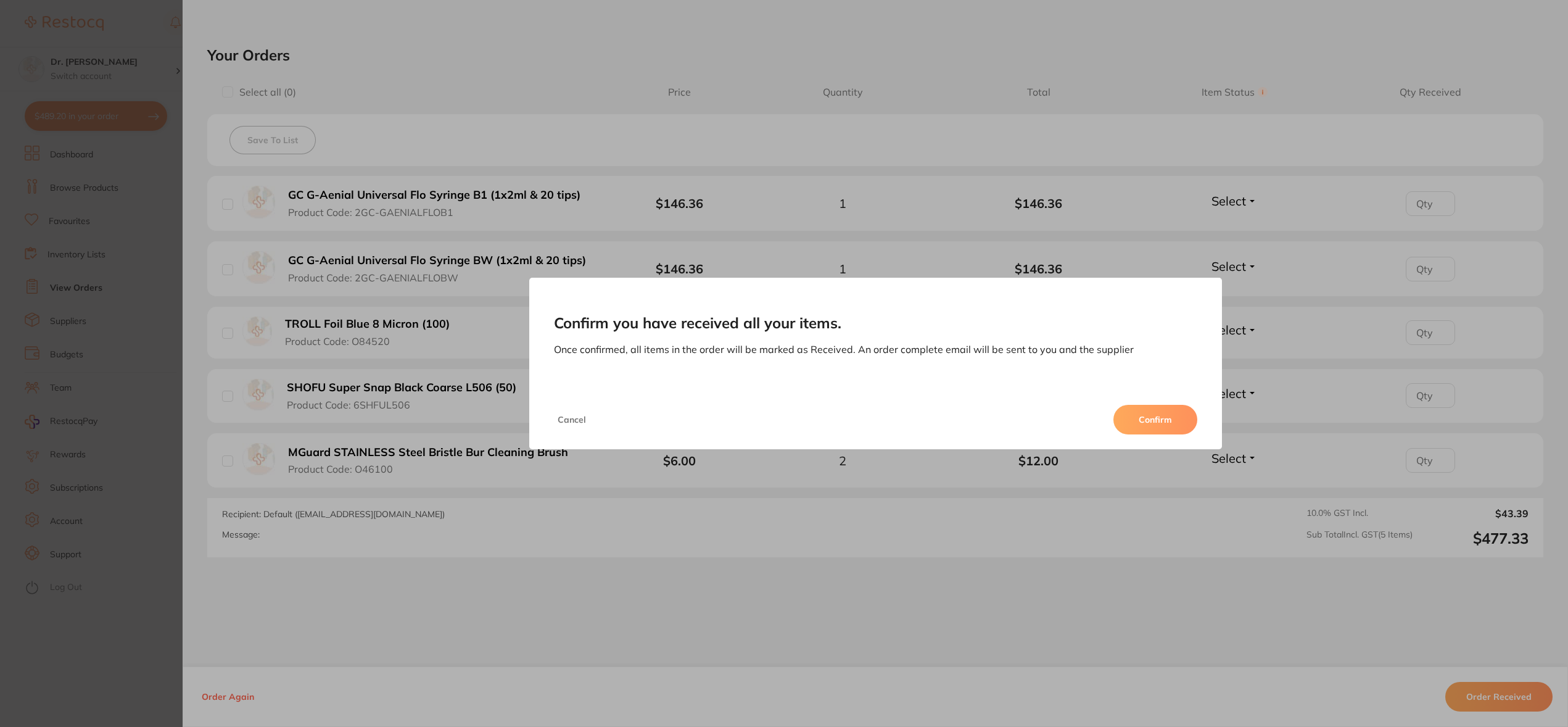
click at [1164, 405] on button "Confirm" at bounding box center [1155, 419] width 84 height 30
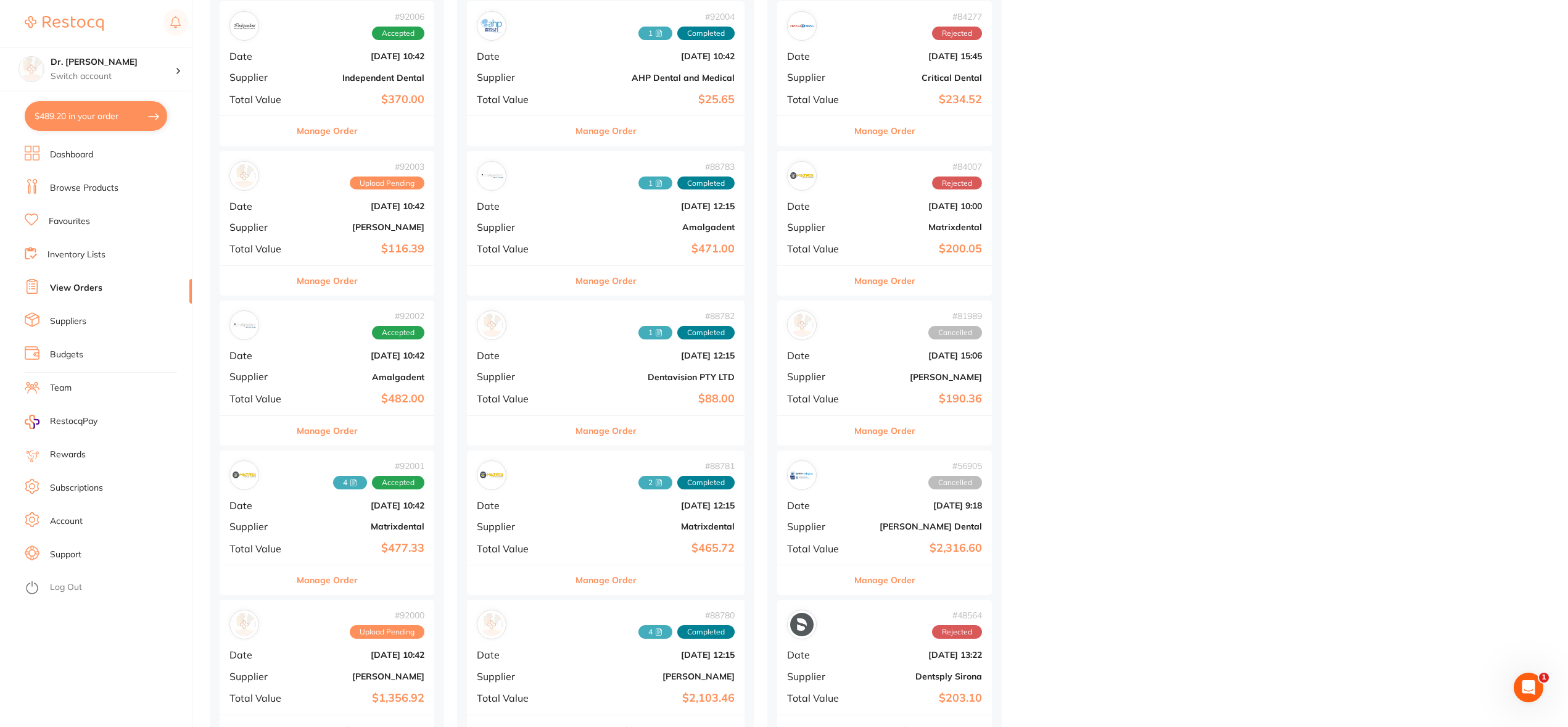
click at [311, 510] on div "# 92000 Upload Pending Date Sept 1 2025, 10:42 Supplier Henry Schein Halas Tota…" at bounding box center [327, 508] width 215 height 114
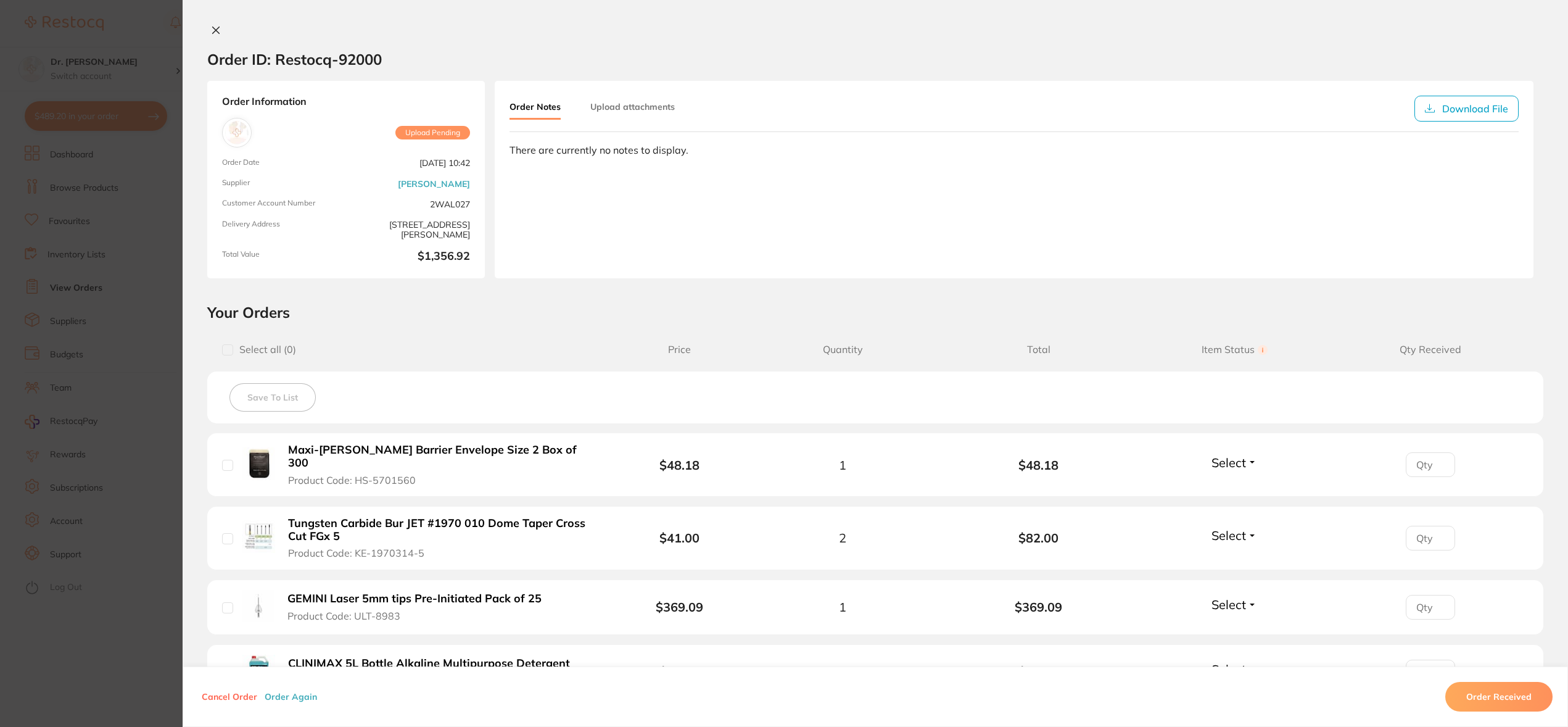
click at [660, 106] on button "Upload attachments" at bounding box center [632, 106] width 85 height 22
click at [1451, 201] on button "Upload" at bounding box center [1463, 200] width 63 height 28
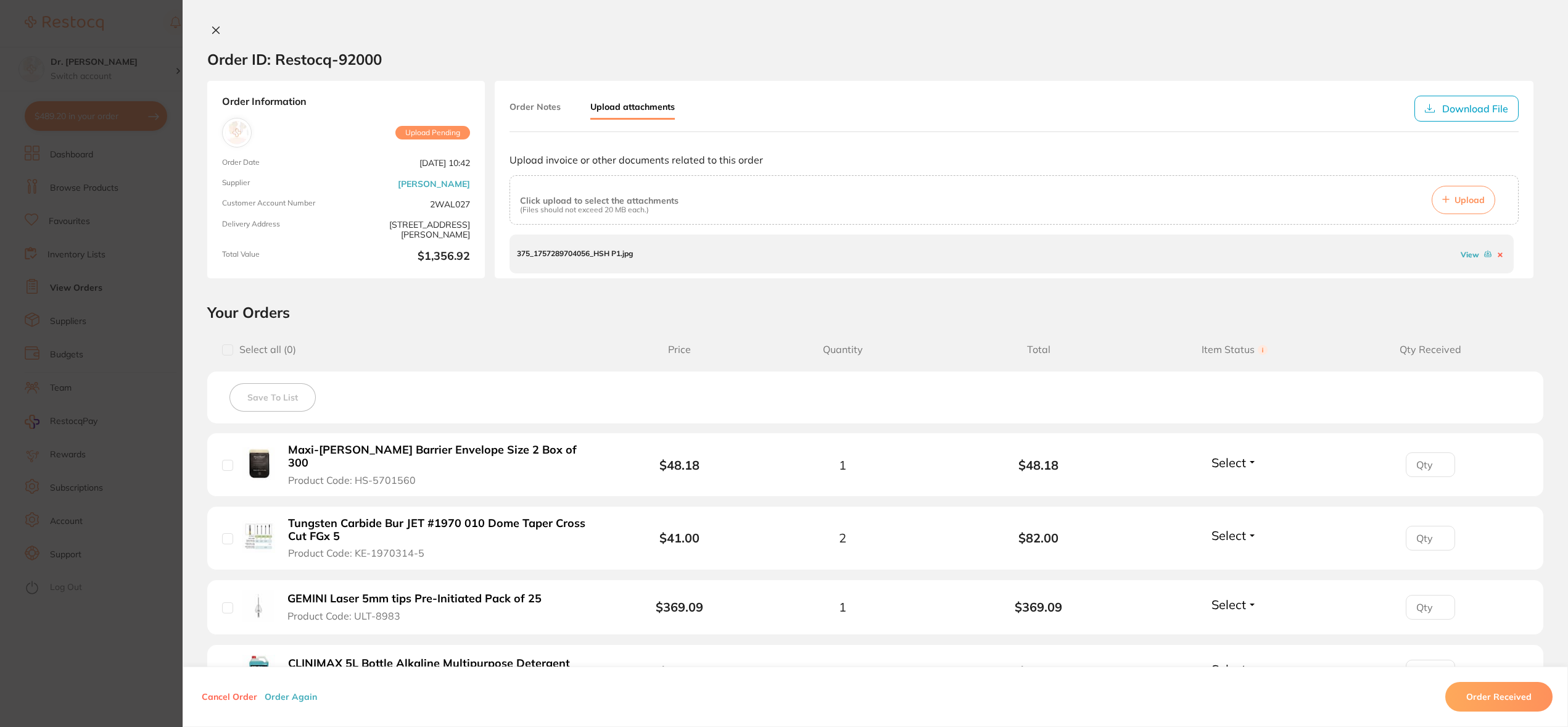
click at [211, 28] on icon at bounding box center [216, 30] width 10 height 10
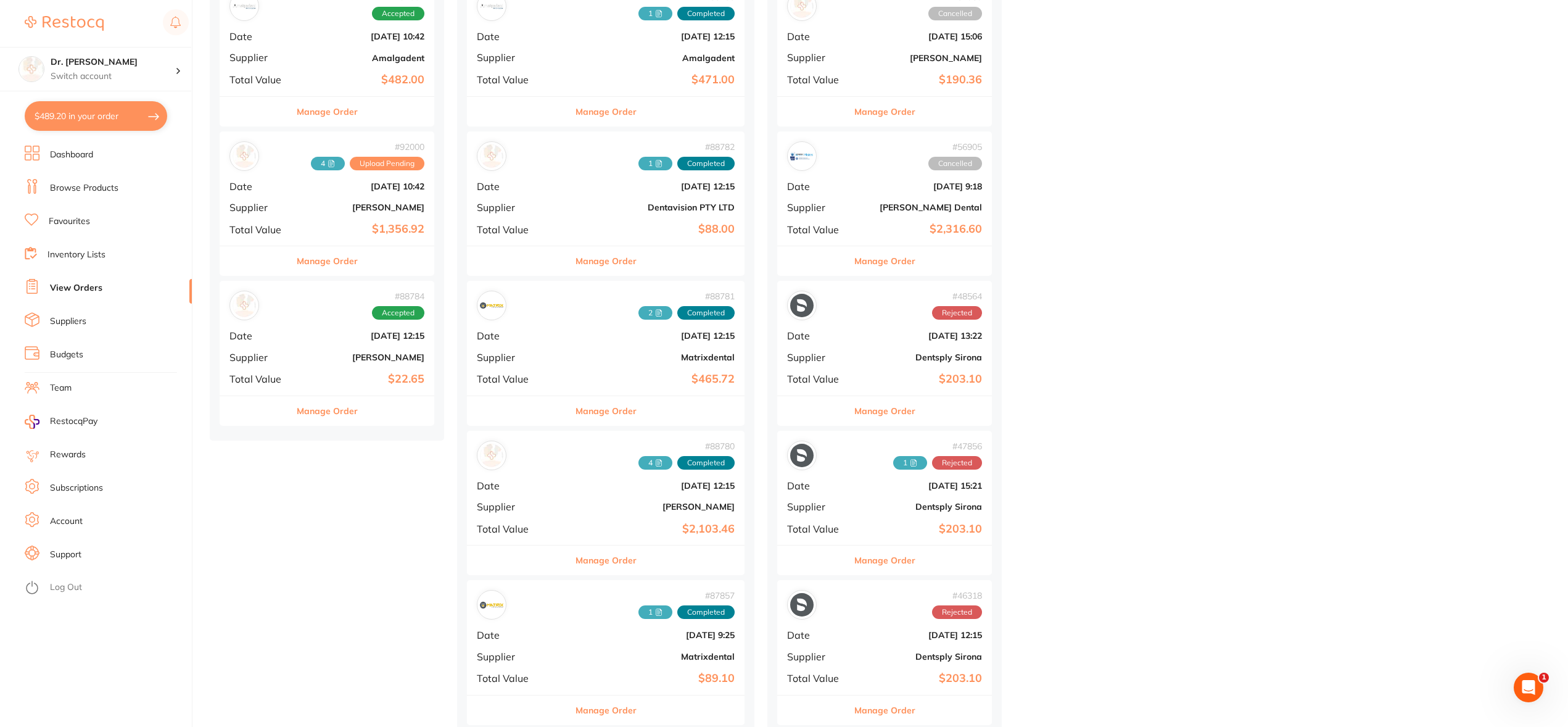
scroll to position [696, 0]
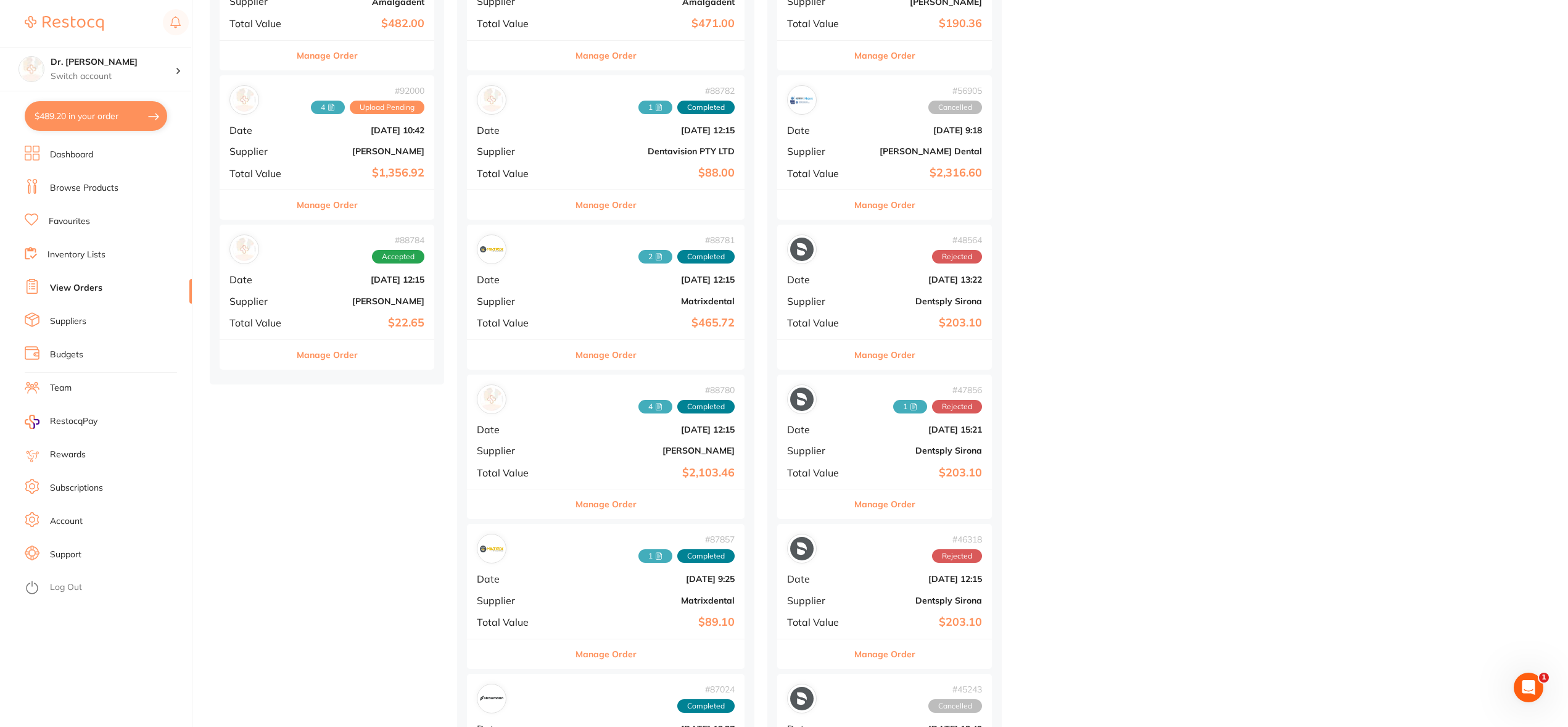
click at [328, 301] on b "[PERSON_NAME]" at bounding box center [363, 301] width 124 height 10
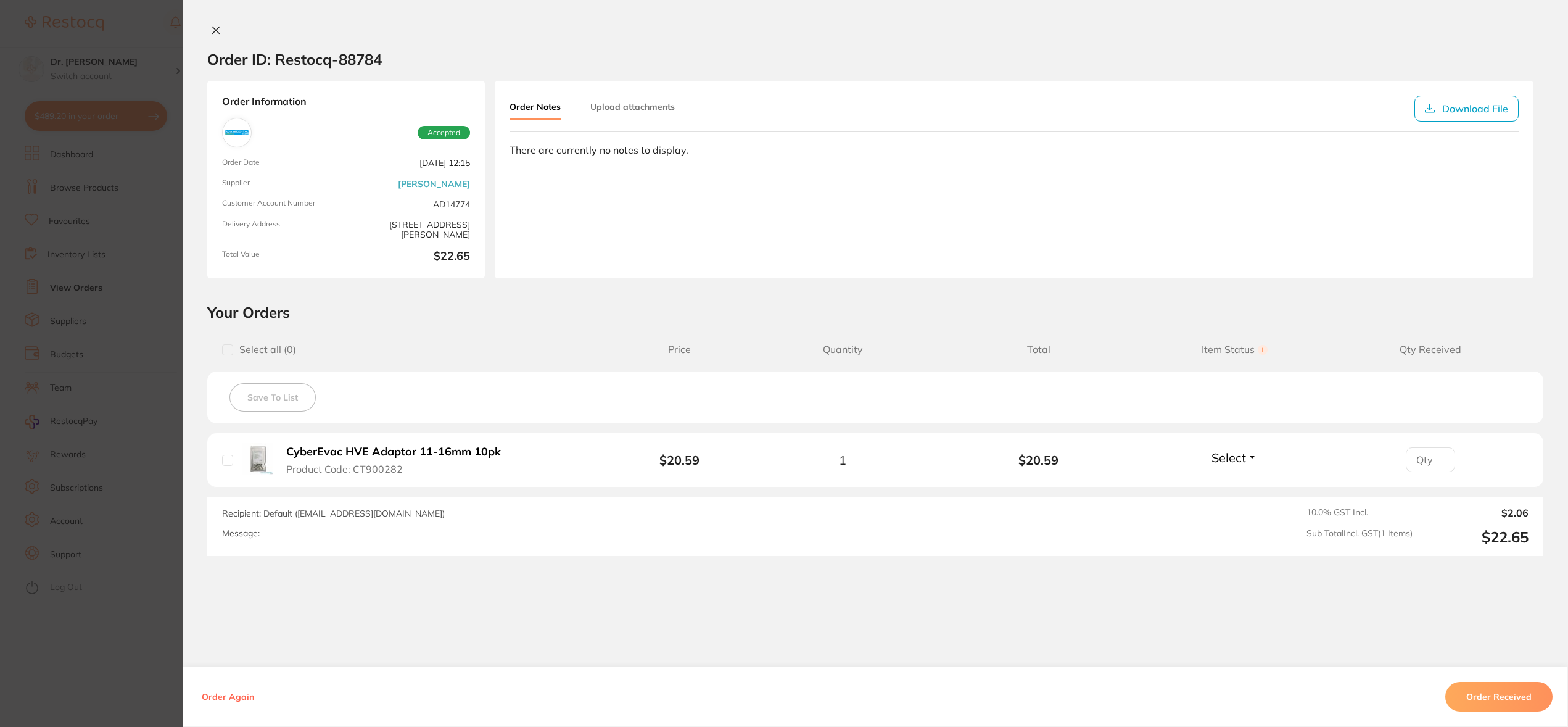
click at [216, 32] on icon at bounding box center [216, 30] width 10 height 10
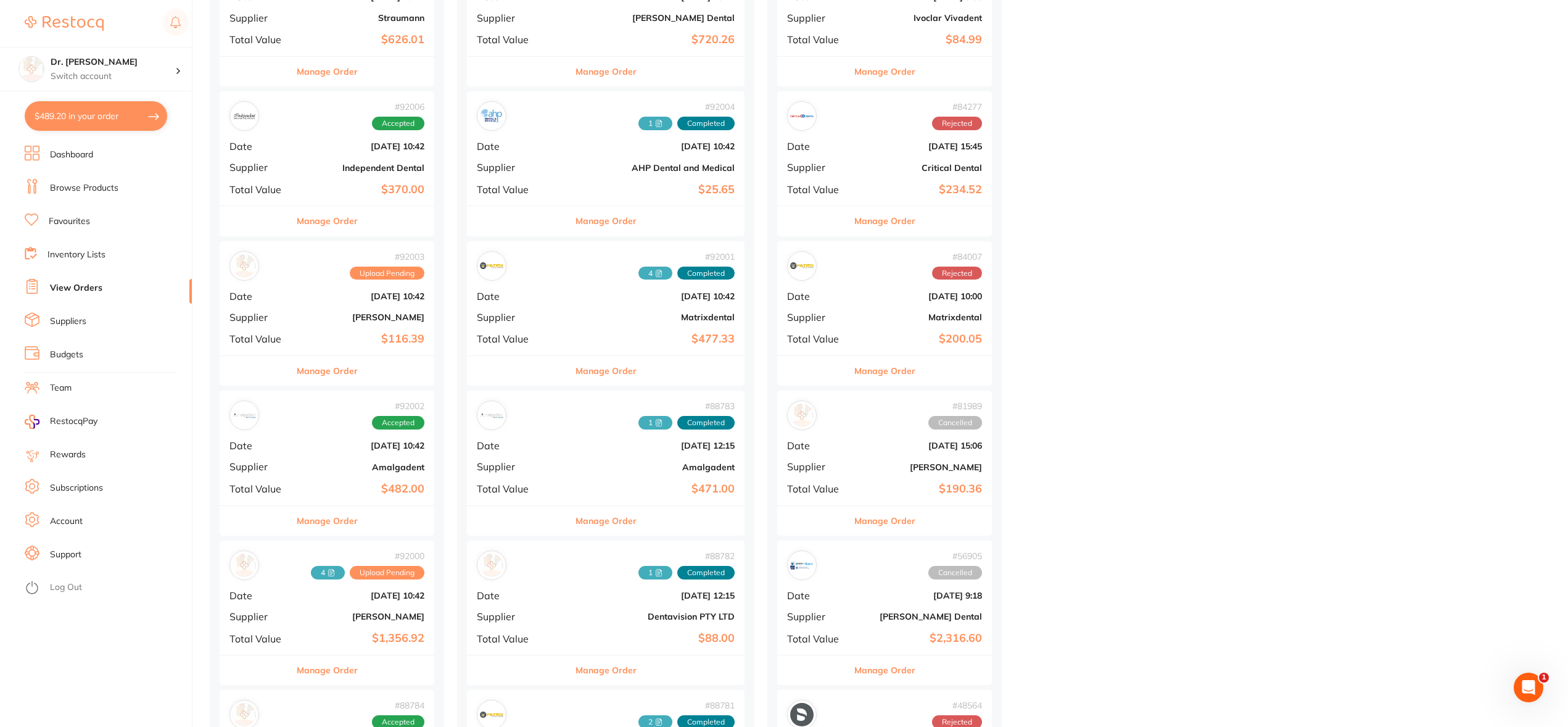
scroll to position [229, 0]
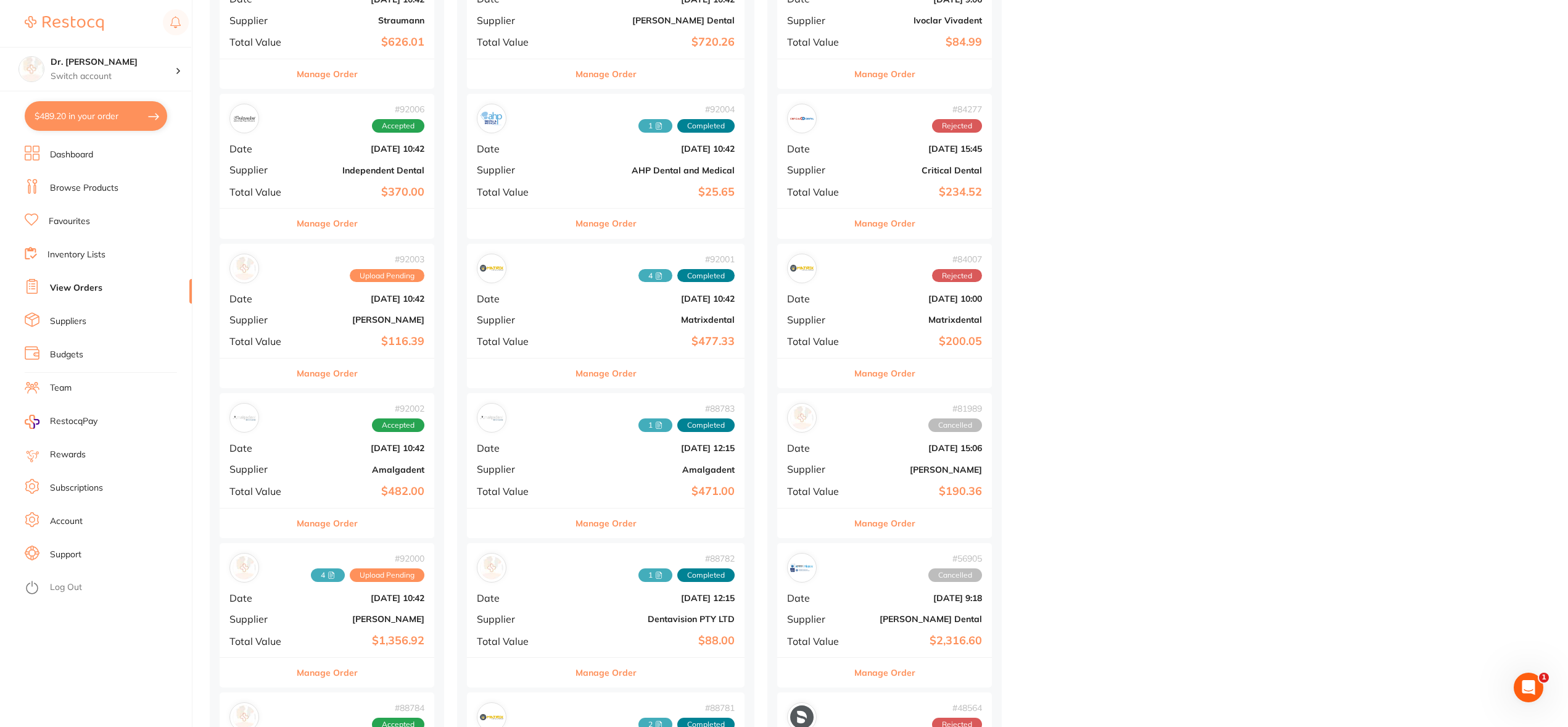
click at [314, 492] on b "$482.00" at bounding box center [363, 492] width 124 height 13
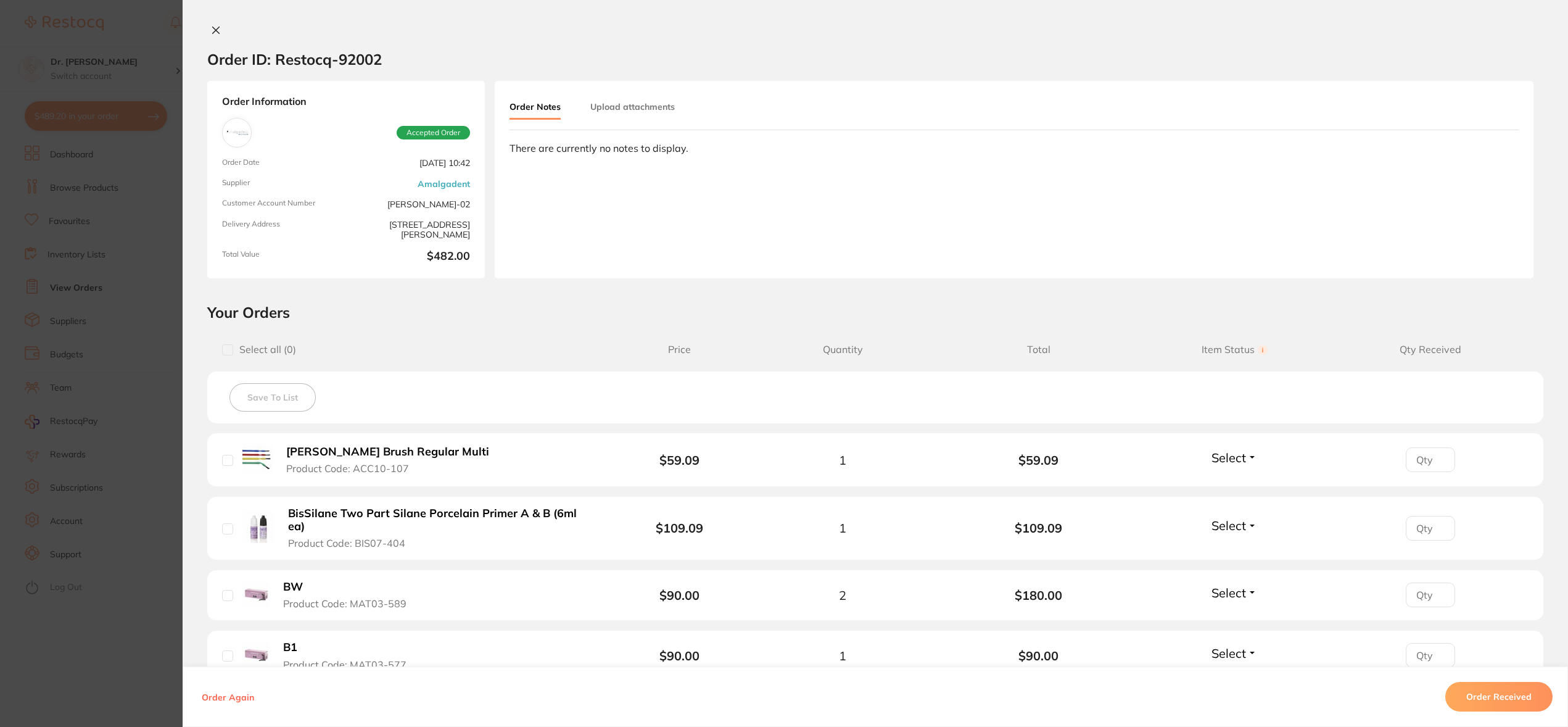
click at [631, 109] on button "Upload attachments" at bounding box center [632, 106] width 85 height 22
click at [1461, 203] on button "Upload" at bounding box center [1463, 198] width 63 height 28
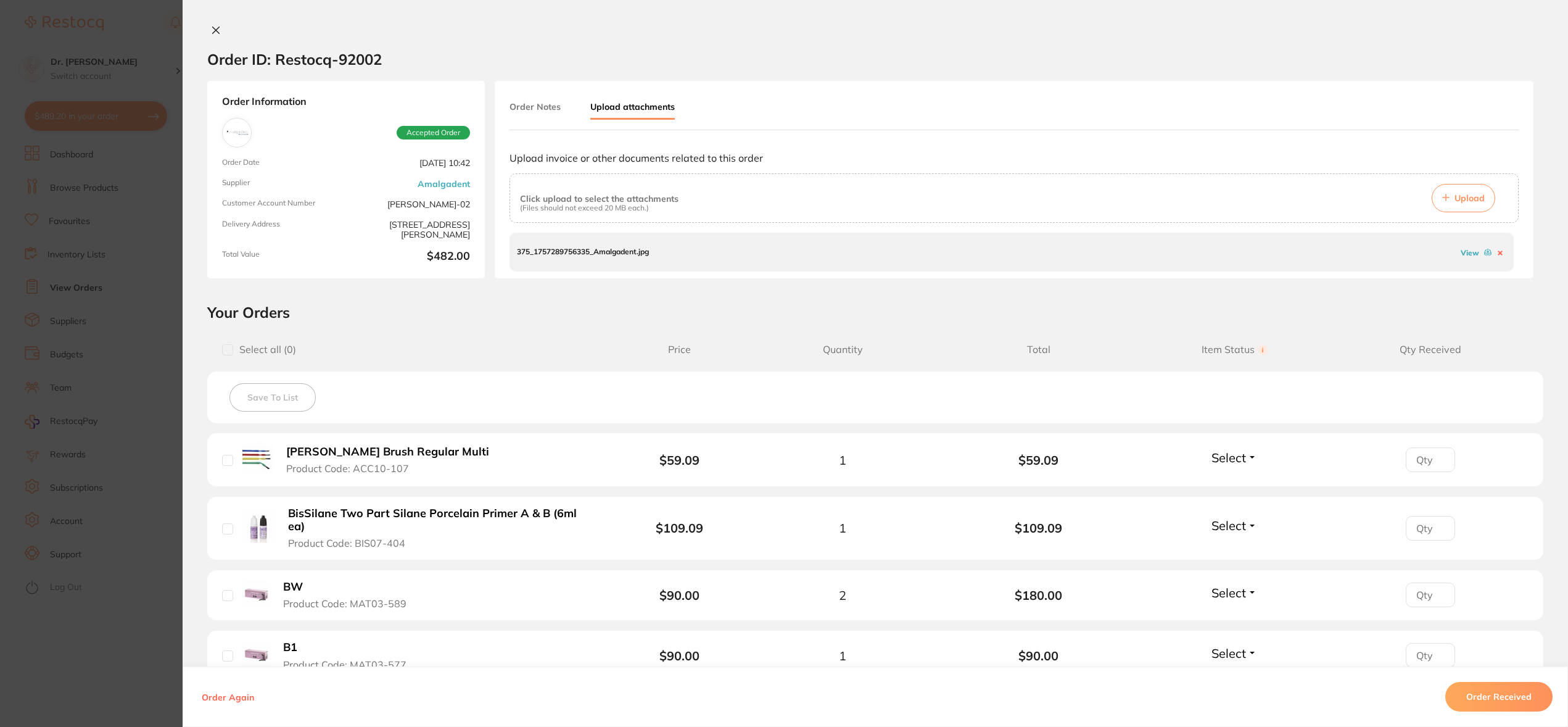
scroll to position [239, 0]
click at [1496, 701] on button "Order Received" at bounding box center [1498, 696] width 107 height 30
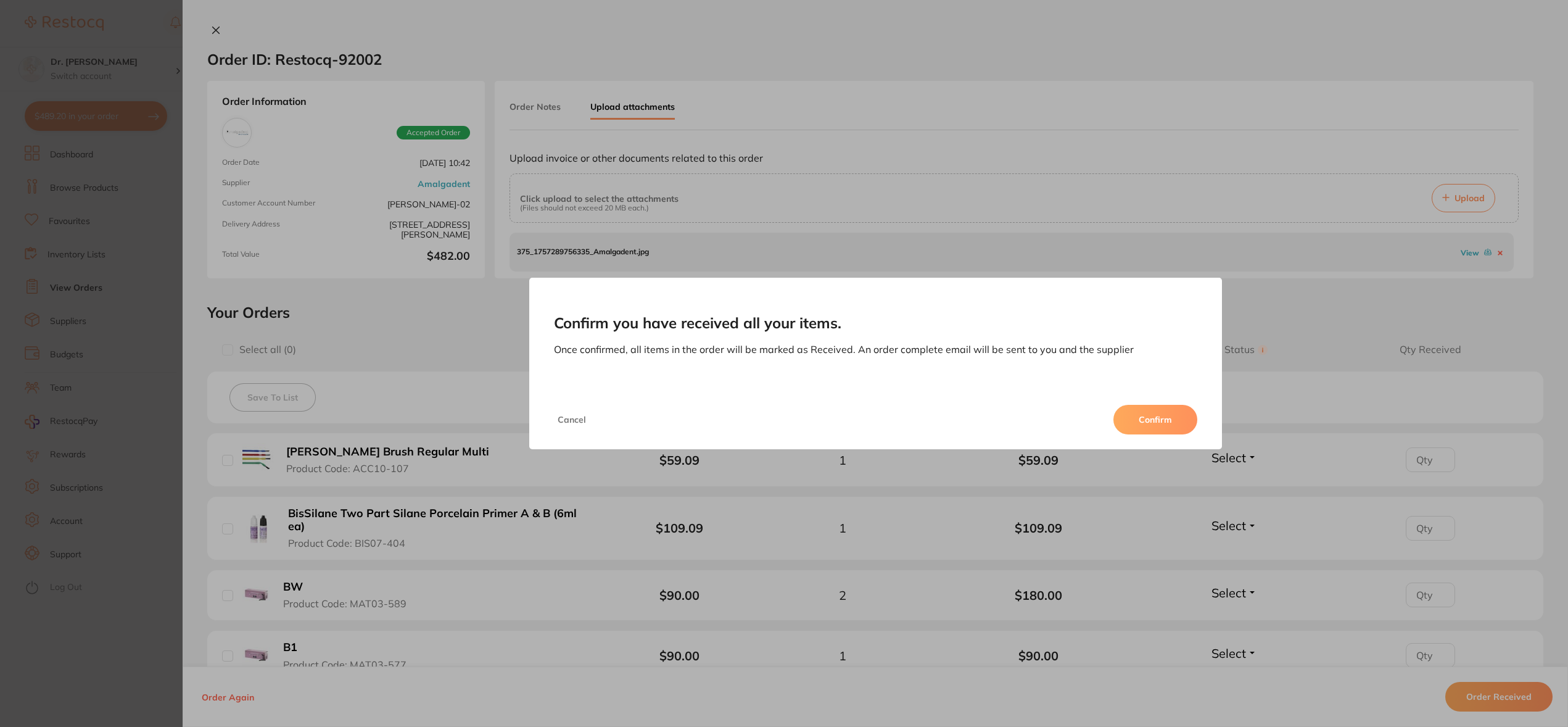
click at [1151, 416] on button "Confirm" at bounding box center [1155, 419] width 84 height 30
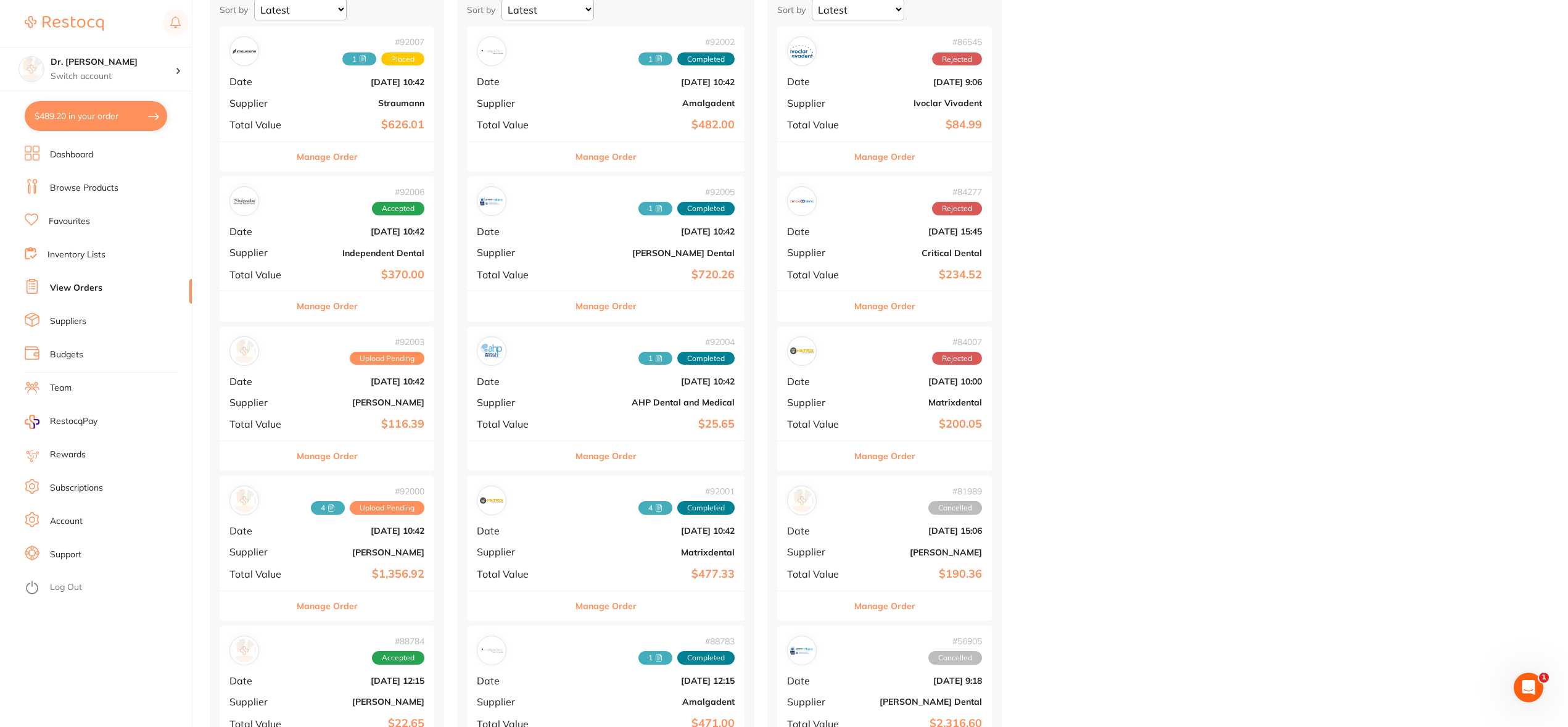
scroll to position [141, 0]
